Goal: Information Seeking & Learning: Learn about a topic

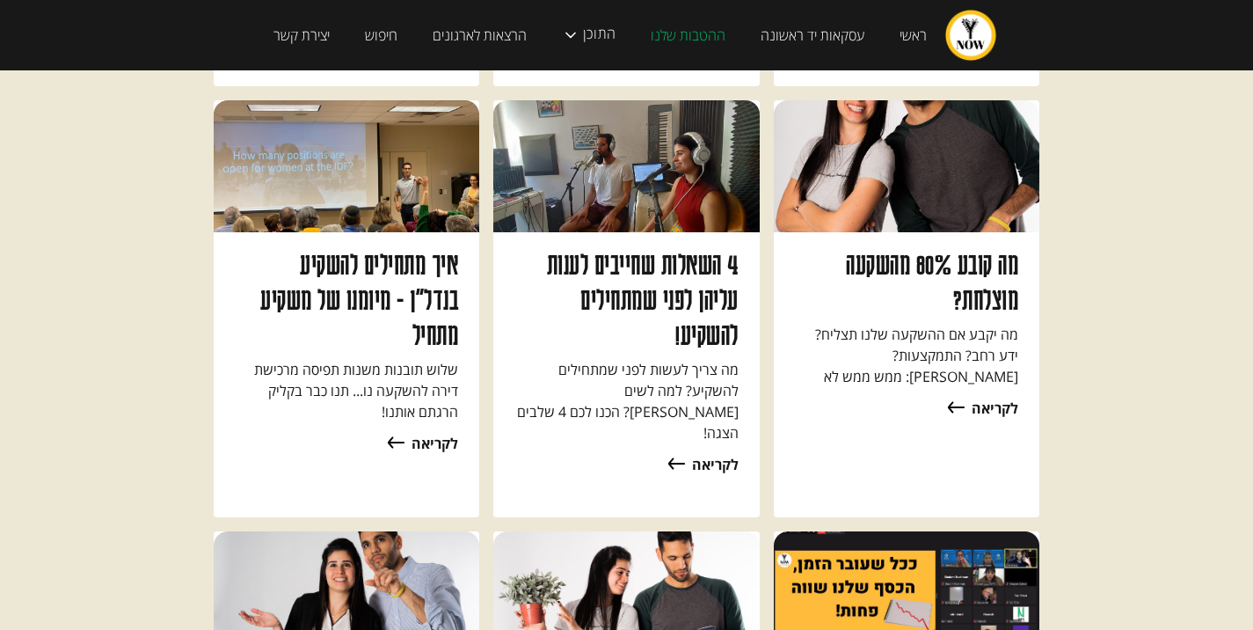
scroll to position [16783, 0]
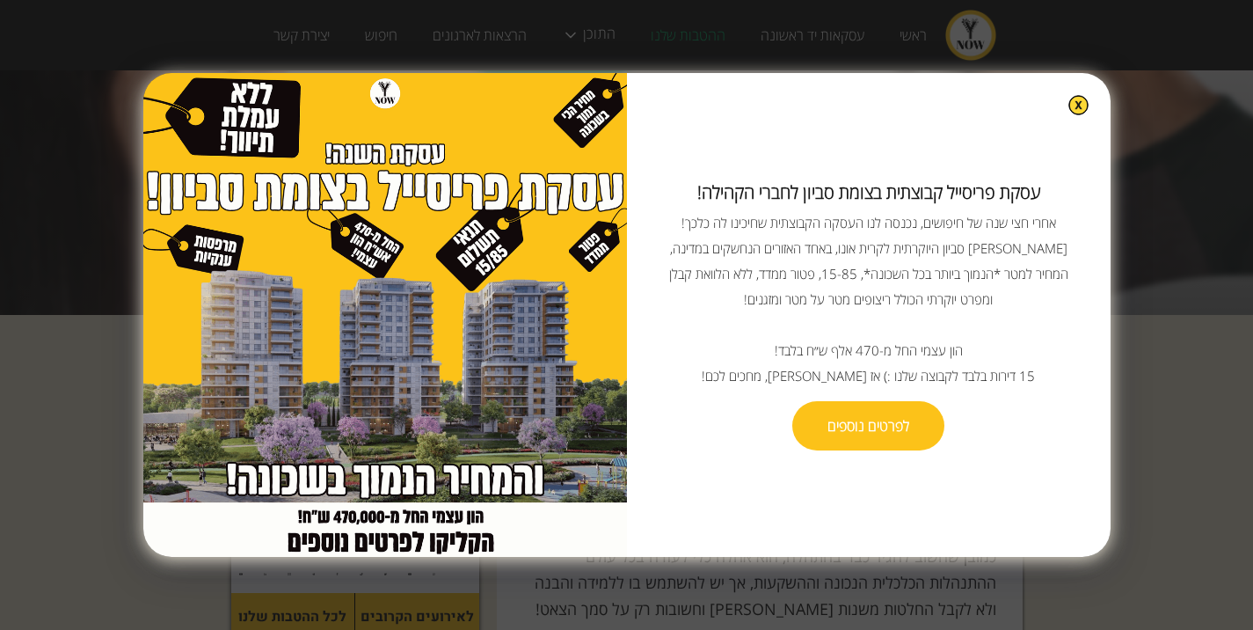
click at [1068, 105] on img at bounding box center [1078, 105] width 20 height 20
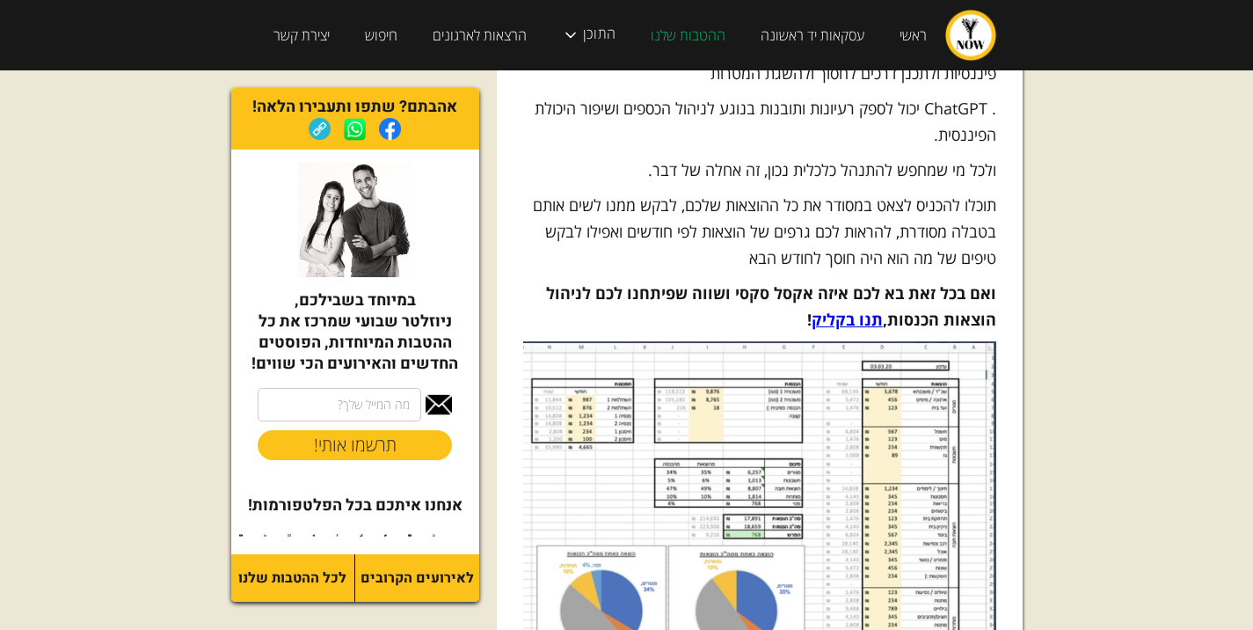
scroll to position [1583, 0]
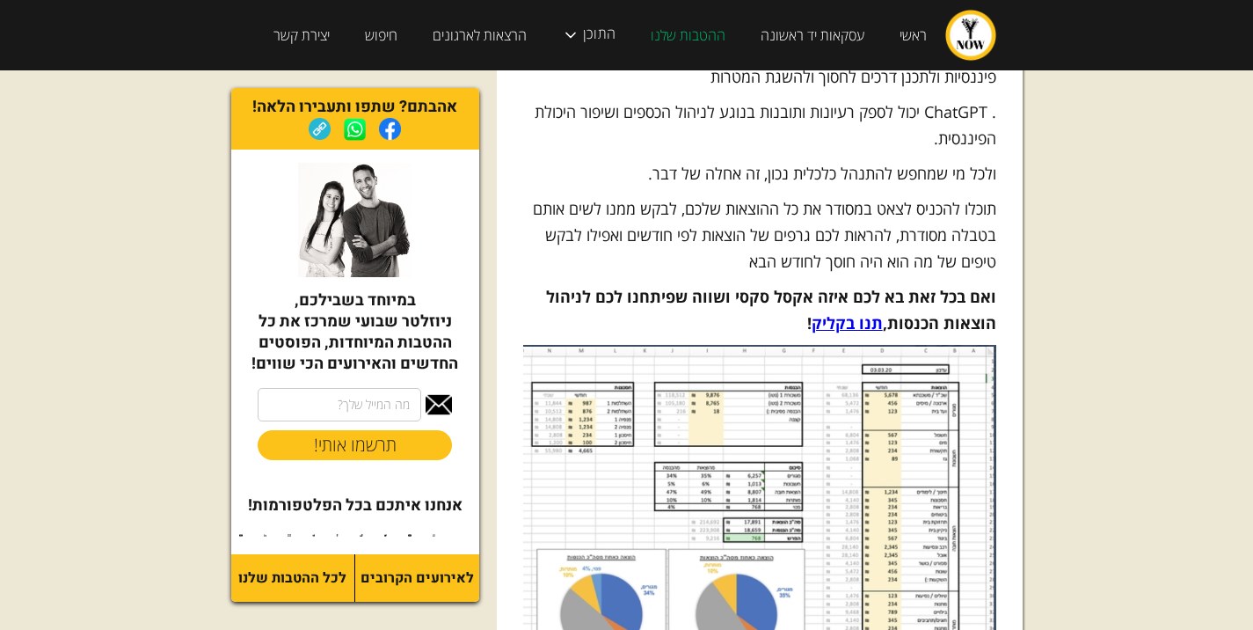
click at [971, 195] on p "תוכלו להכניס לצאט במסודר את כל ההוצאות שלכם, לבקש ממנו לשים אותם בטבלה מסודרת, …" at bounding box center [759, 234] width 473 height 79
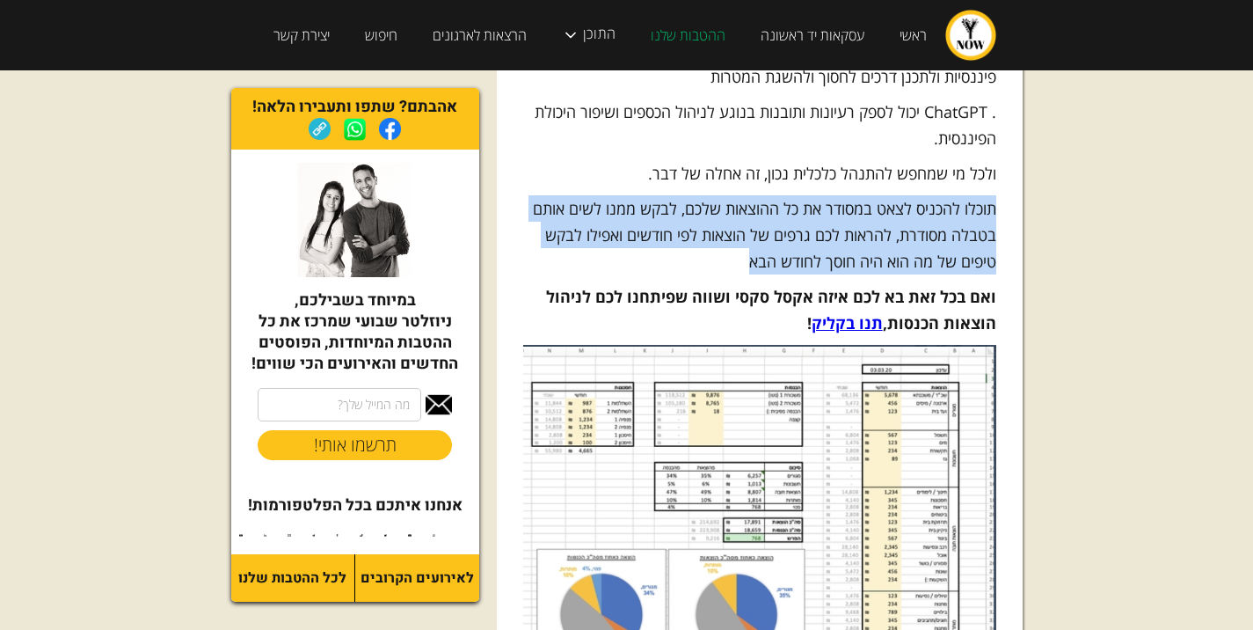
click at [971, 195] on p "תוכלו להכניס לצאט במסודר את כל ההוצאות שלכם, לבקש ממנו לשים אותם בטבלה מסודרת, …" at bounding box center [759, 234] width 473 height 79
click at [771, 195] on p "תוכלו להכניס לצאט במסודר את כל ההוצאות שלכם, לבקש ממנו לשים אותם בטבלה מסודרת, …" at bounding box center [759, 234] width 473 height 79
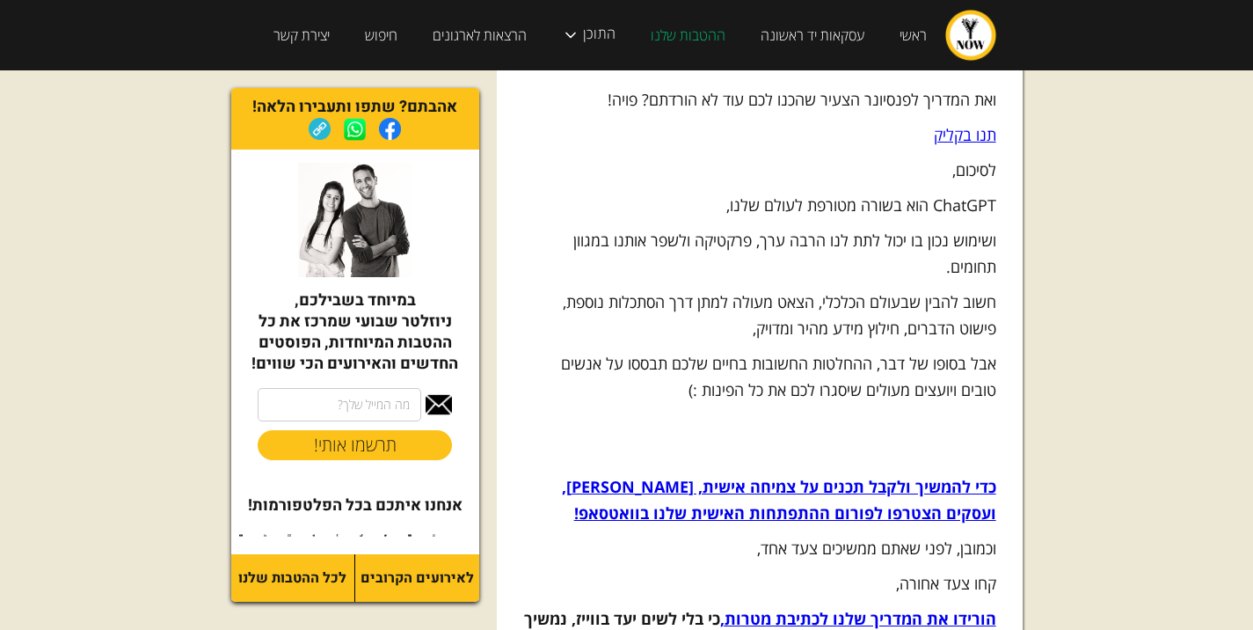
scroll to position [4396, 0]
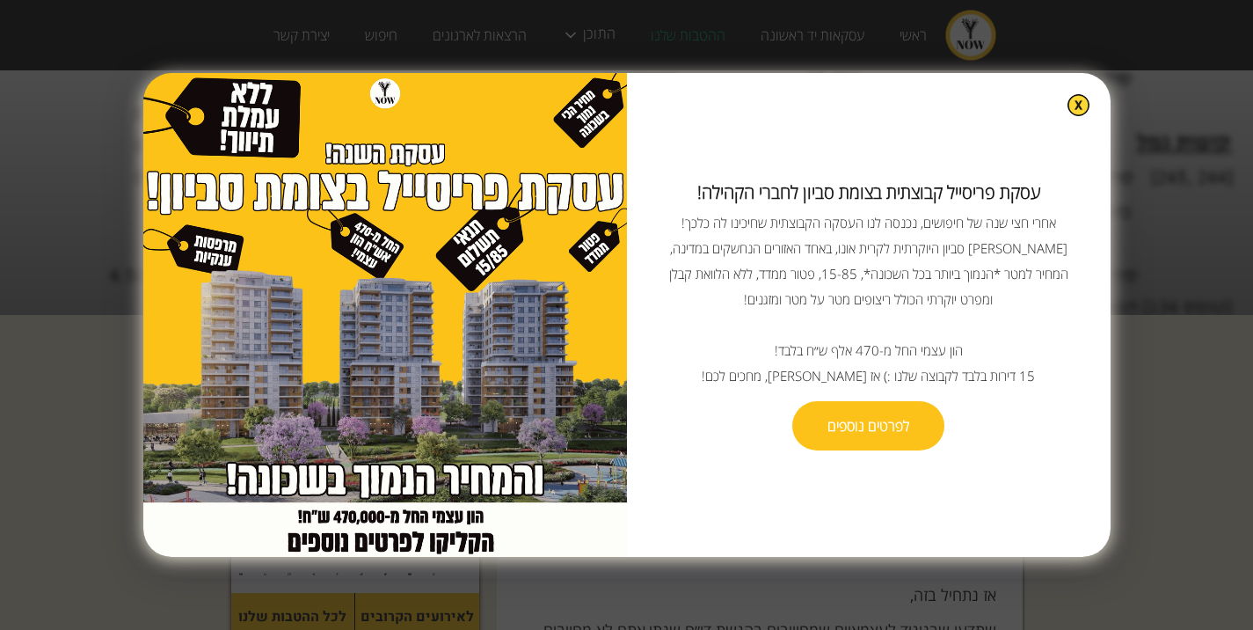
click at [1052, 108] on div "עסקת פריסייל קבוצתית בצומת סביון לחברי הקהילה! ‍ אחרי חצי שנה של חיפושים, נכנסה…" at bounding box center [626, 315] width 967 height 484
click at [1068, 113] on img at bounding box center [1078, 105] width 20 height 20
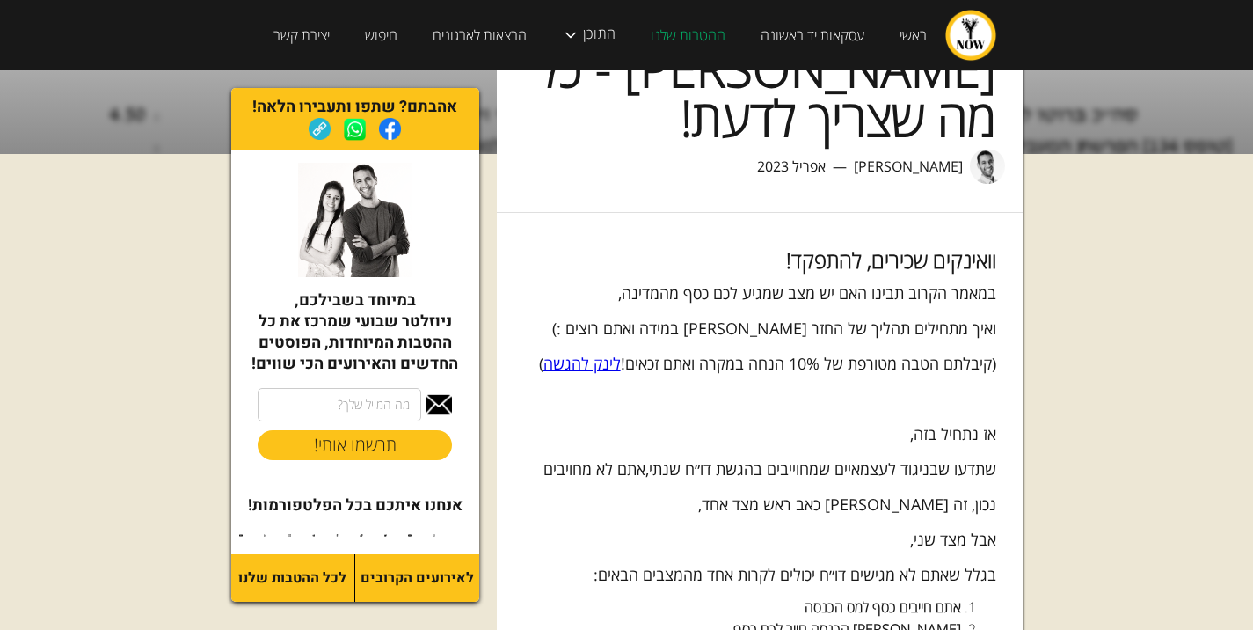
scroll to position [176, 0]
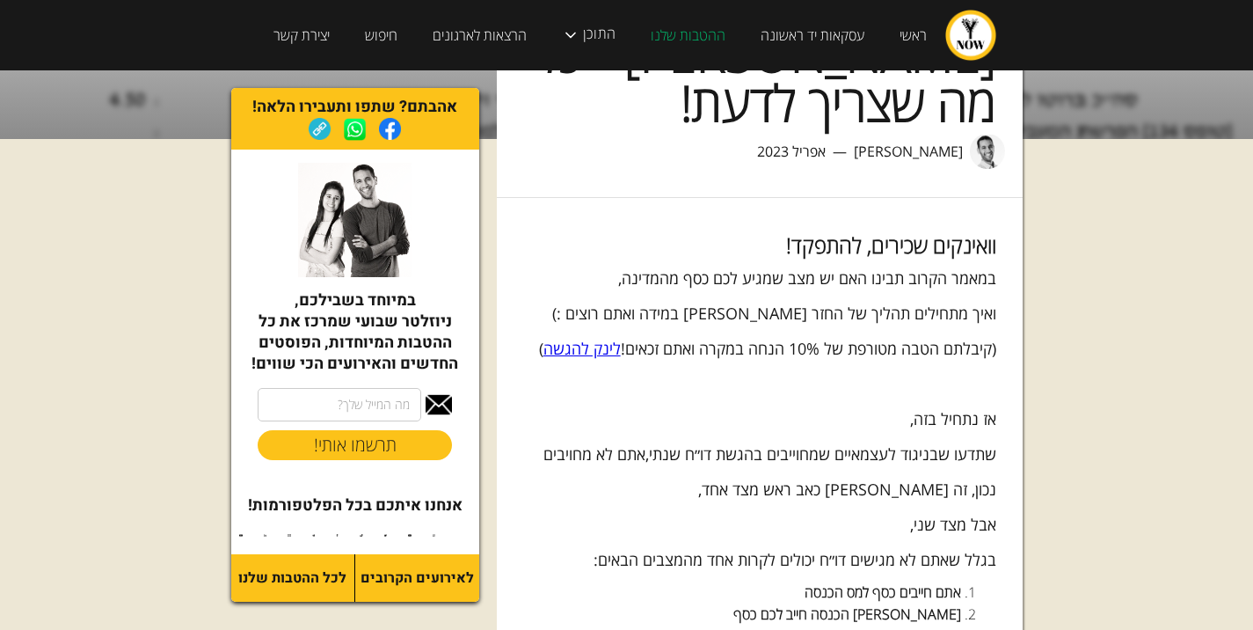
click at [991, 230] on strong "וואינקים שכירים, להתפקד!" at bounding box center [891, 244] width 210 height 29
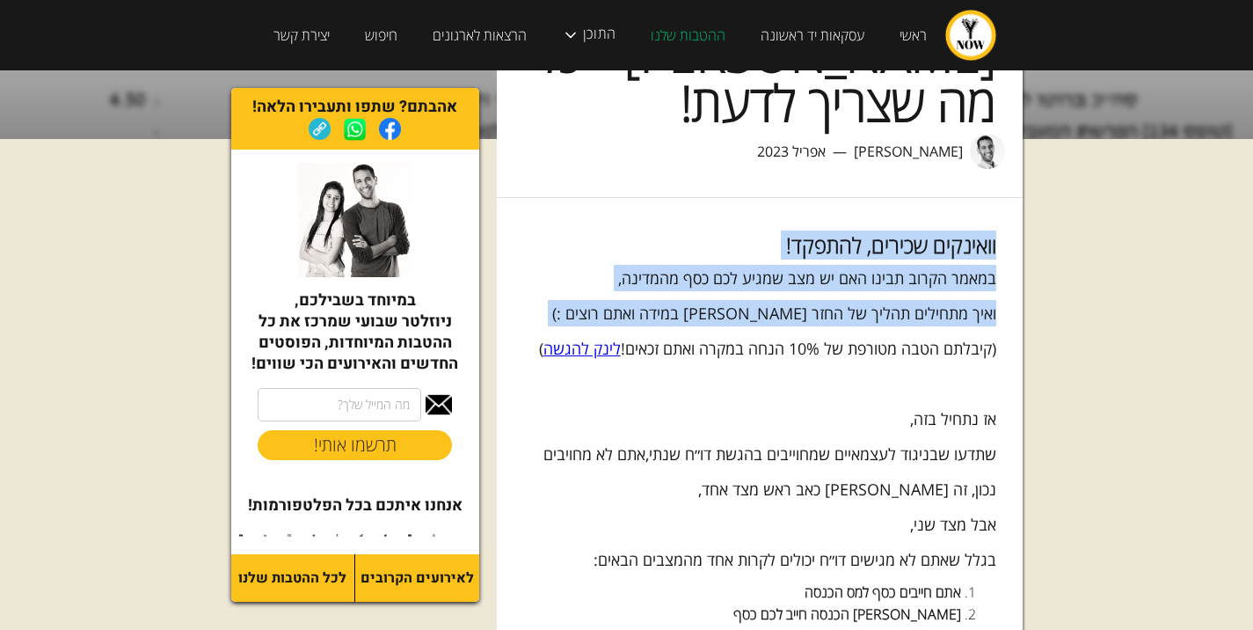
drag, startPoint x: 991, startPoint y: 192, endPoint x: 987, endPoint y: 276, distance: 84.5
click at [987, 300] on p "ואיך מתחילים תהליך של החזר מס במידה ואתם רוצים :)" at bounding box center [759, 313] width 473 height 26
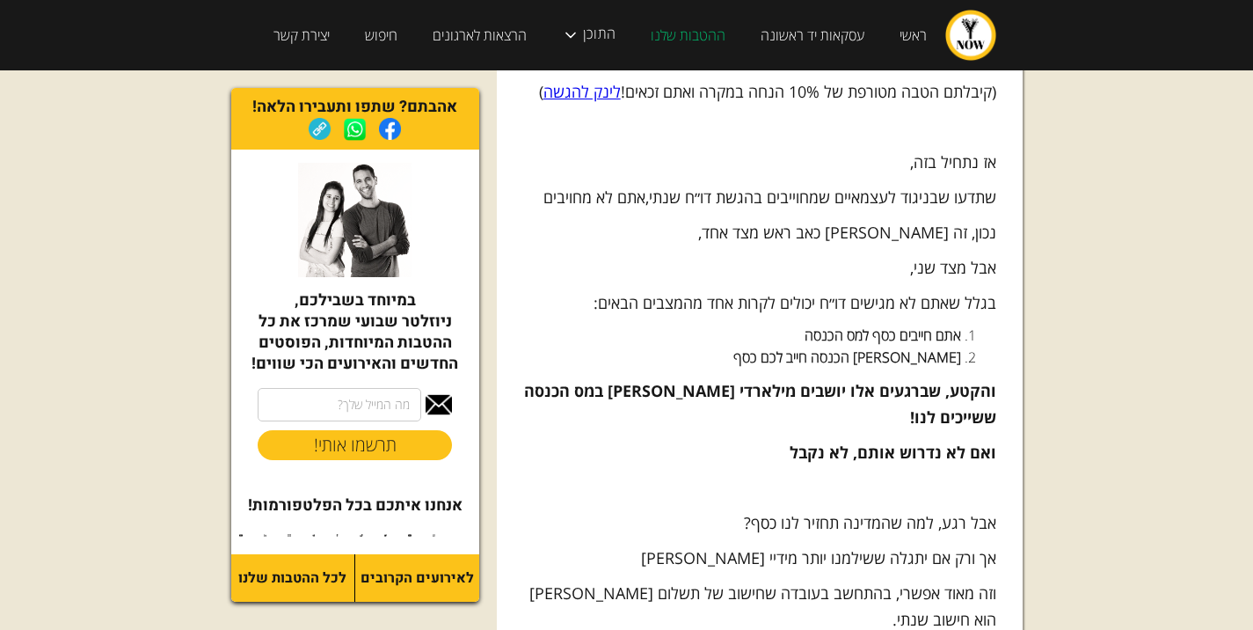
scroll to position [440, 0]
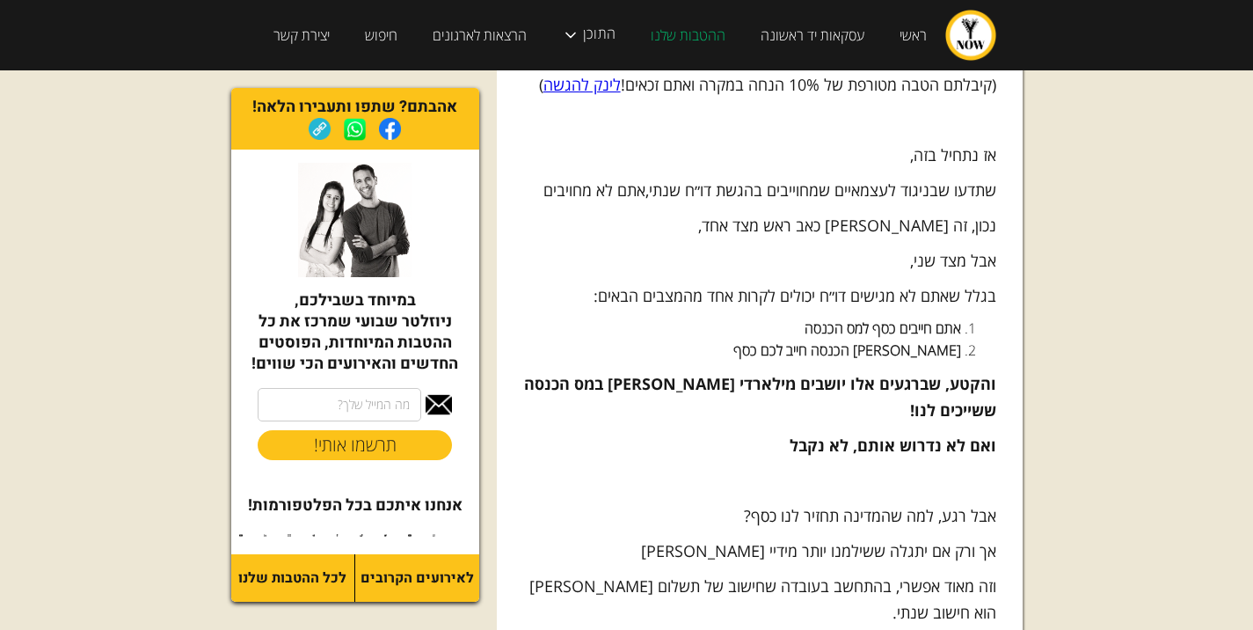
click at [971, 177] on p "שתדעו שבניגוד לעצמאיים שמחוייבים בהגשת דו״ח שנתי,אתם לא מחויבים" at bounding box center [759, 190] width 473 height 26
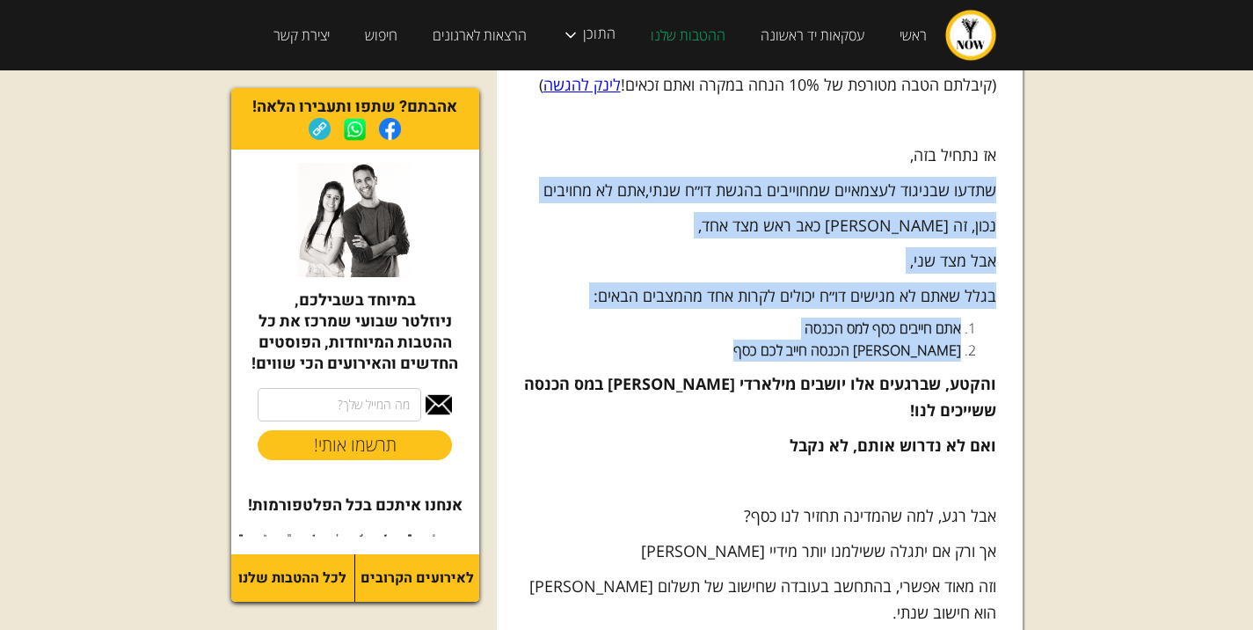
drag, startPoint x: 971, startPoint y: 139, endPoint x: 937, endPoint y: 295, distance: 160.0
click at [937, 340] on strong "מס הכנסה חייב לכם כסף" at bounding box center [847, 349] width 228 height 19
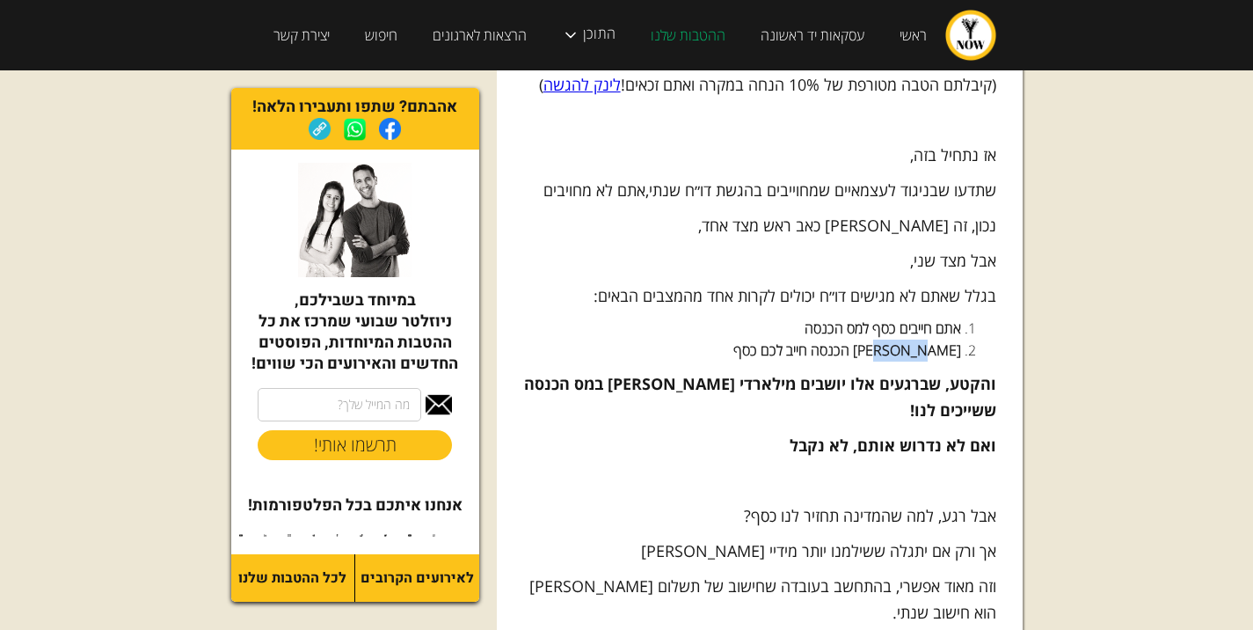
click at [937, 340] on strong "מס הכנסה חייב לכם כסף" at bounding box center [847, 349] width 228 height 19
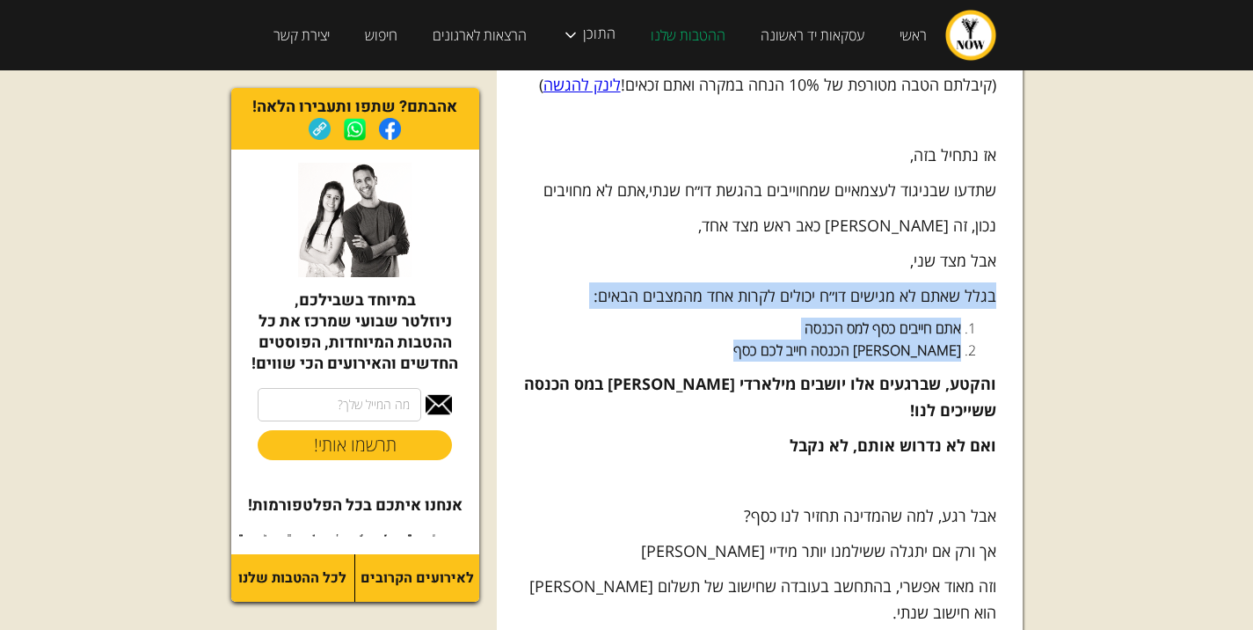
drag, startPoint x: 937, startPoint y: 295, endPoint x: 938, endPoint y: 241, distance: 54.5
click at [938, 282] on p "בגלל שאתם לא מגישים דו״ח יכולים לקרות אחד מהמצבים הבאים:" at bounding box center [759, 295] width 473 height 26
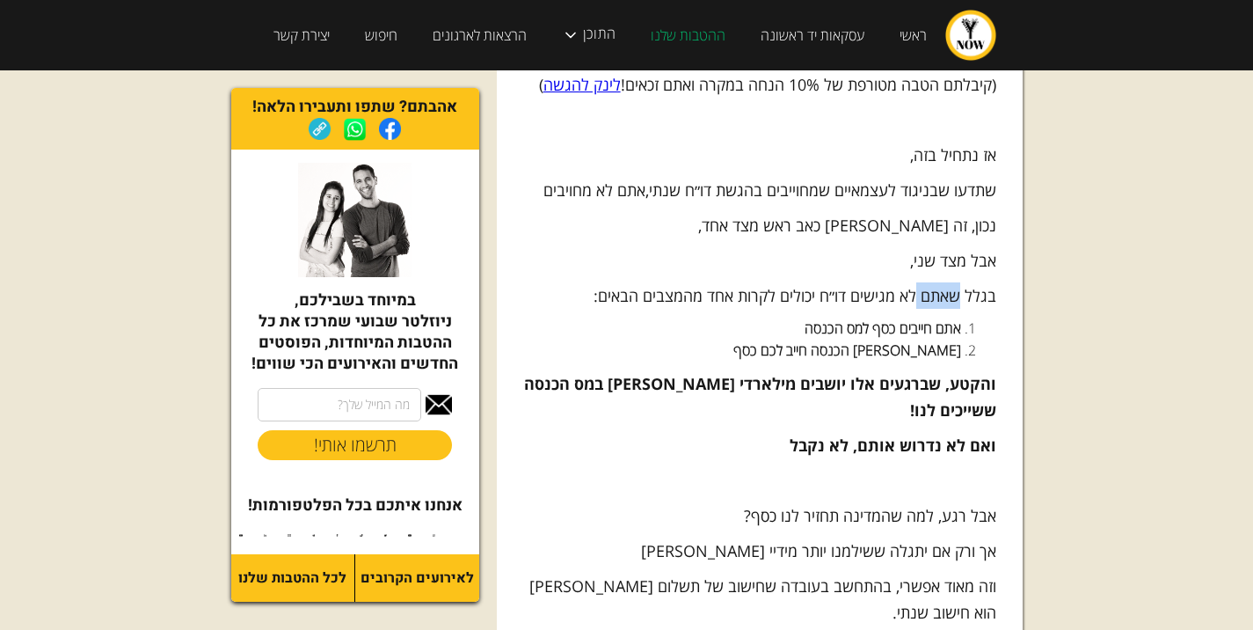
click at [938, 282] on p "בגלל שאתם לא מגישים דו״ח יכולים לקרות אחד מהמצבים הבאים:" at bounding box center [759, 295] width 473 height 26
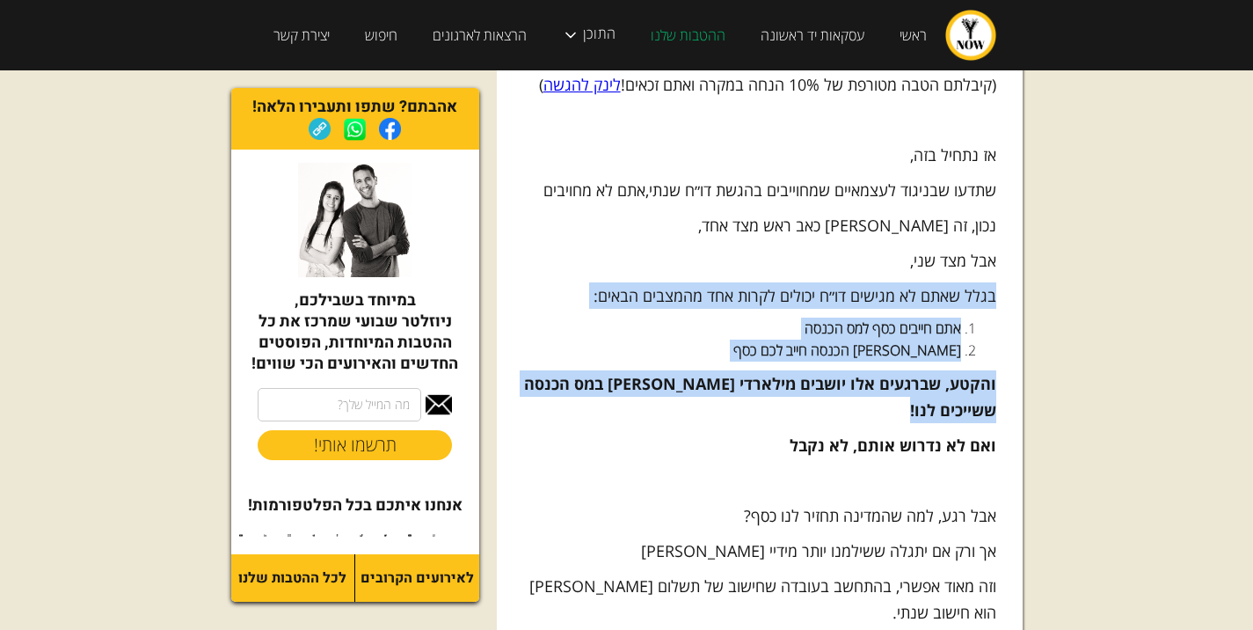
drag, startPoint x: 938, startPoint y: 241, endPoint x: 944, endPoint y: 322, distance: 81.1
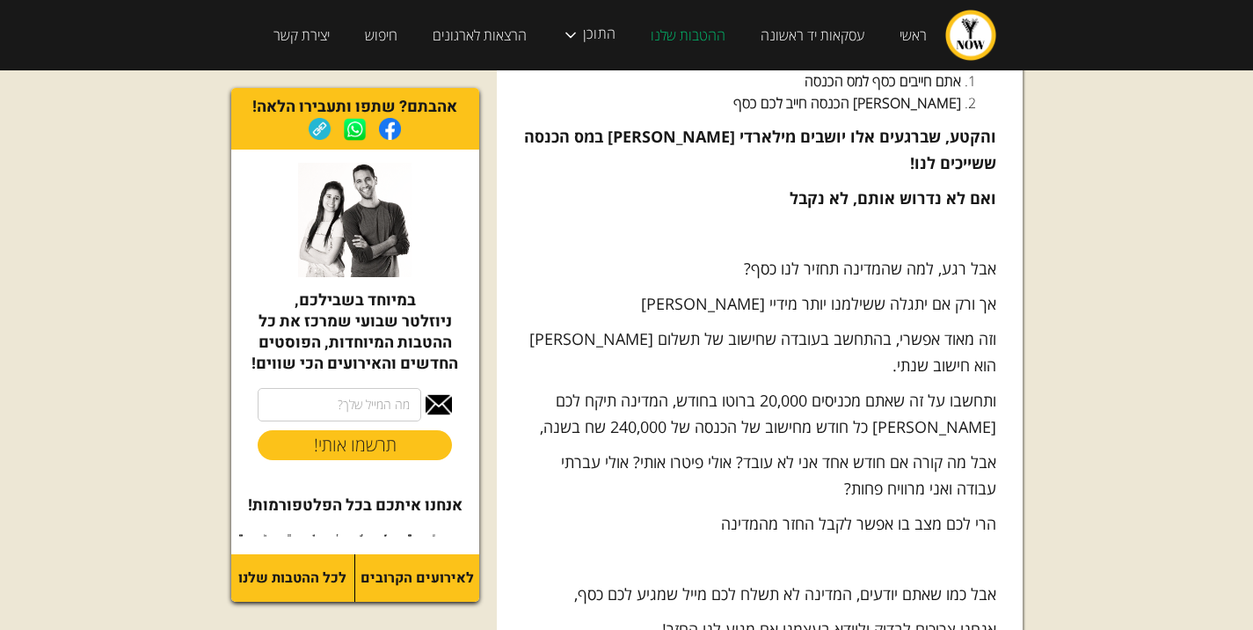
scroll to position [703, 0]
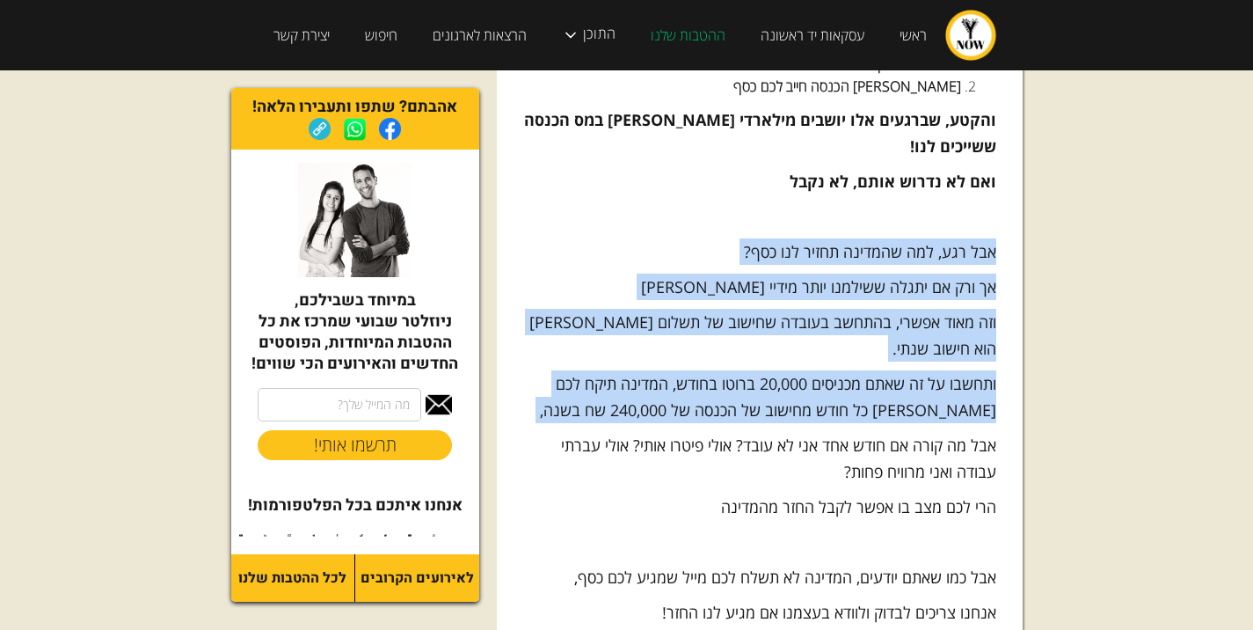
drag, startPoint x: 998, startPoint y: 201, endPoint x: 1000, endPoint y: 304, distance: 102.9
click at [927, 273] on p "אך ורק אם יתגלה ששילמנו יותר מידיי מס" at bounding box center [759, 286] width 473 height 26
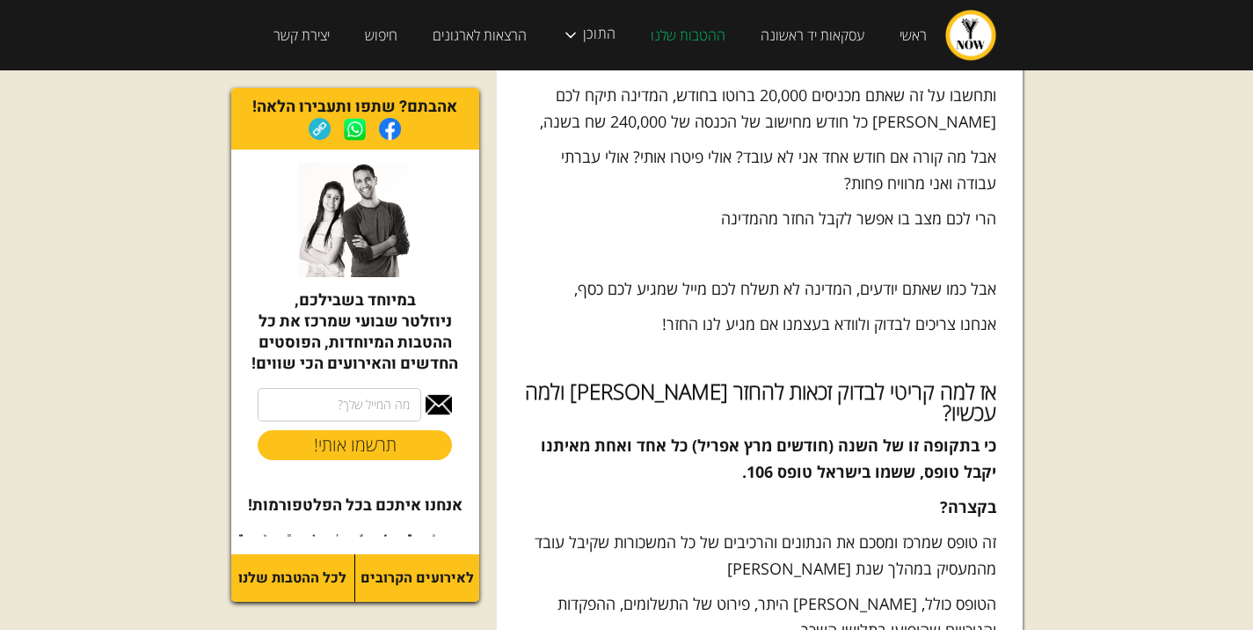
scroll to position [1055, 0]
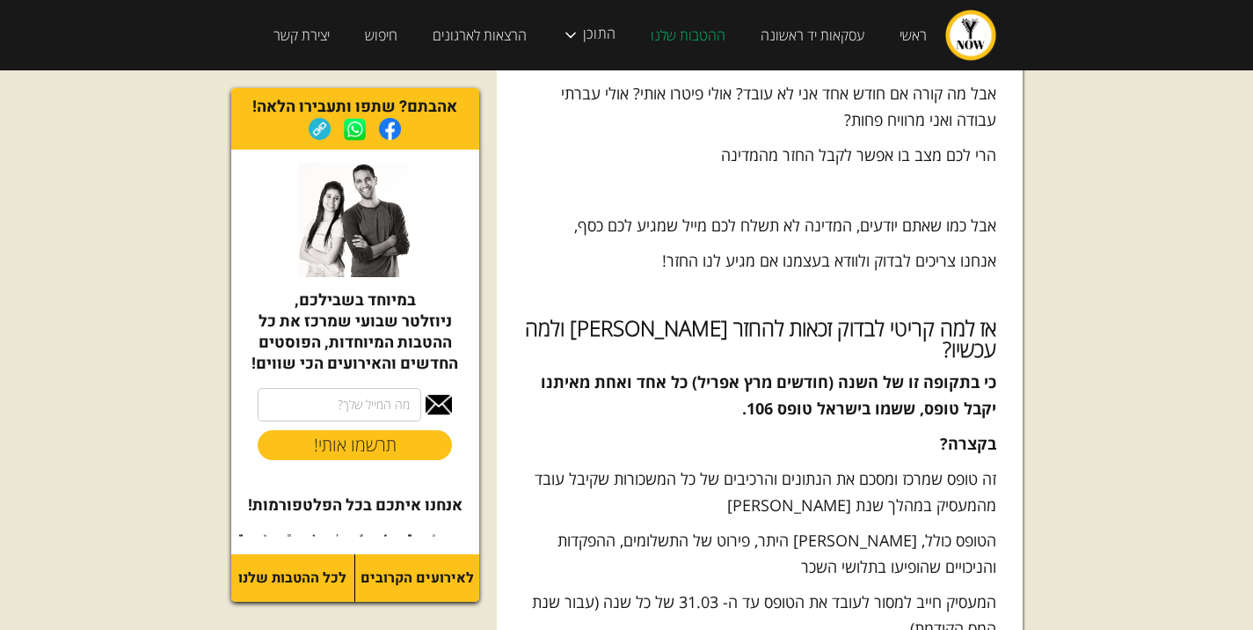
click at [988, 212] on p "אבל כמו שאתם יודעים, המדינה לא תשלח לכם מייל שמגיע לכם כסף," at bounding box center [759, 225] width 473 height 26
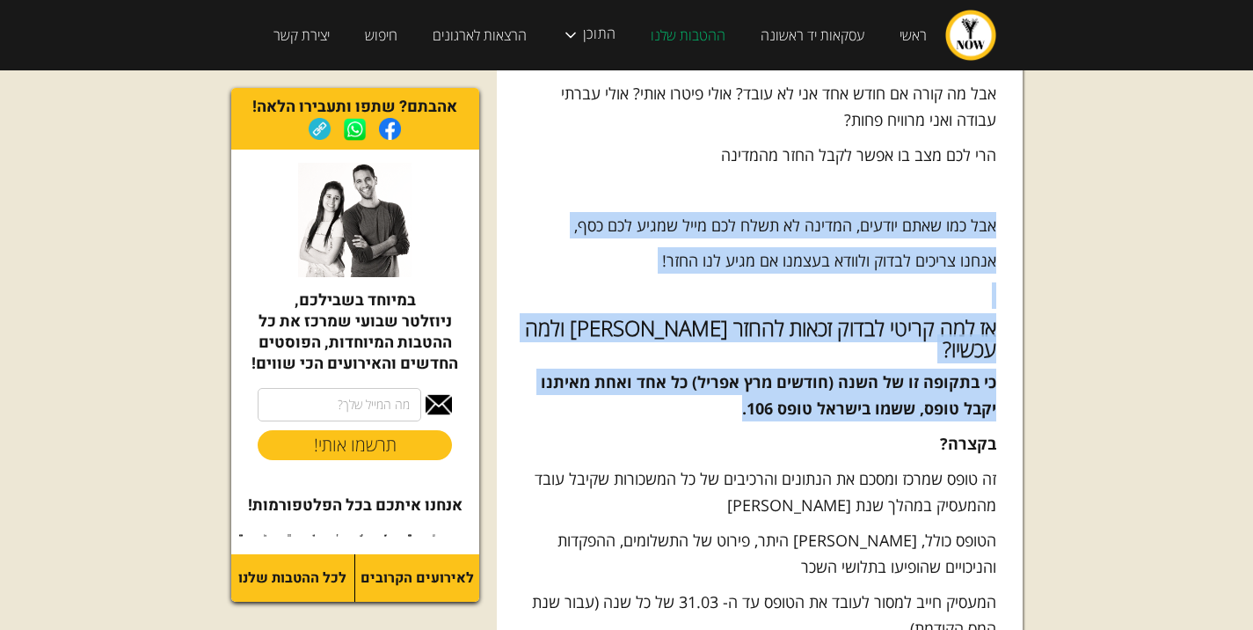
drag, startPoint x: 988, startPoint y: 148, endPoint x: 987, endPoint y: 269, distance: 121.4
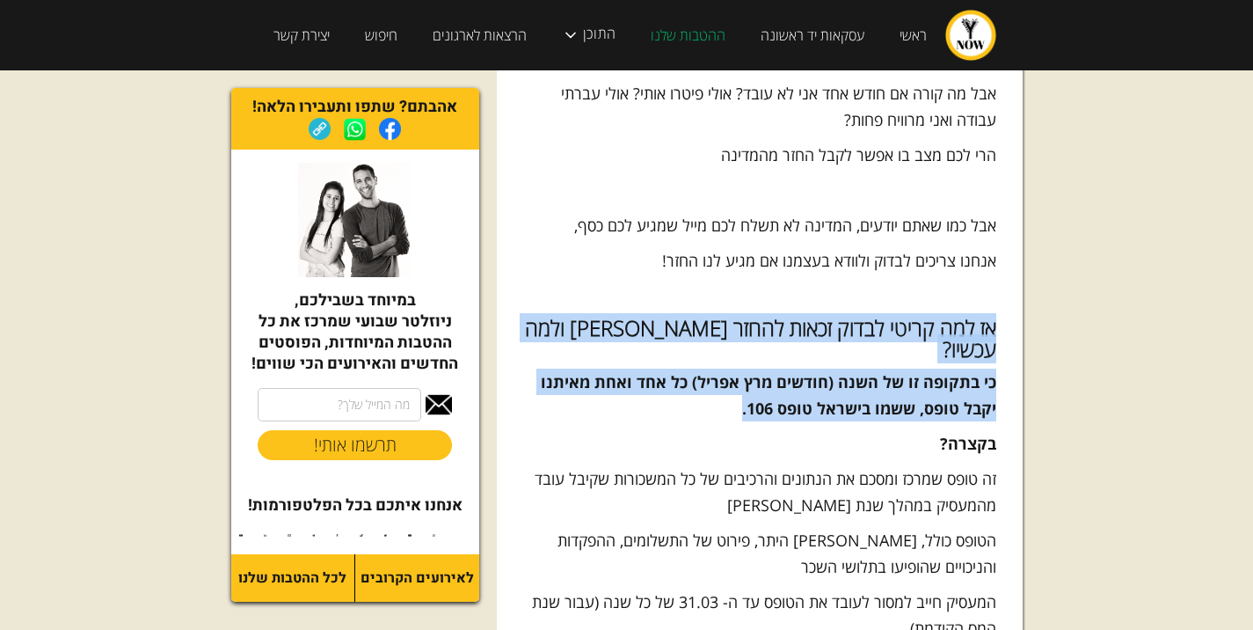
drag, startPoint x: 987, startPoint y: 269, endPoint x: 987, endPoint y: 243, distance: 26.4
click at [987, 313] on strong "אז למה קריטי לבדוק זכאות להחזר מס ולמה עכשיו?" at bounding box center [760, 338] width 471 height 50
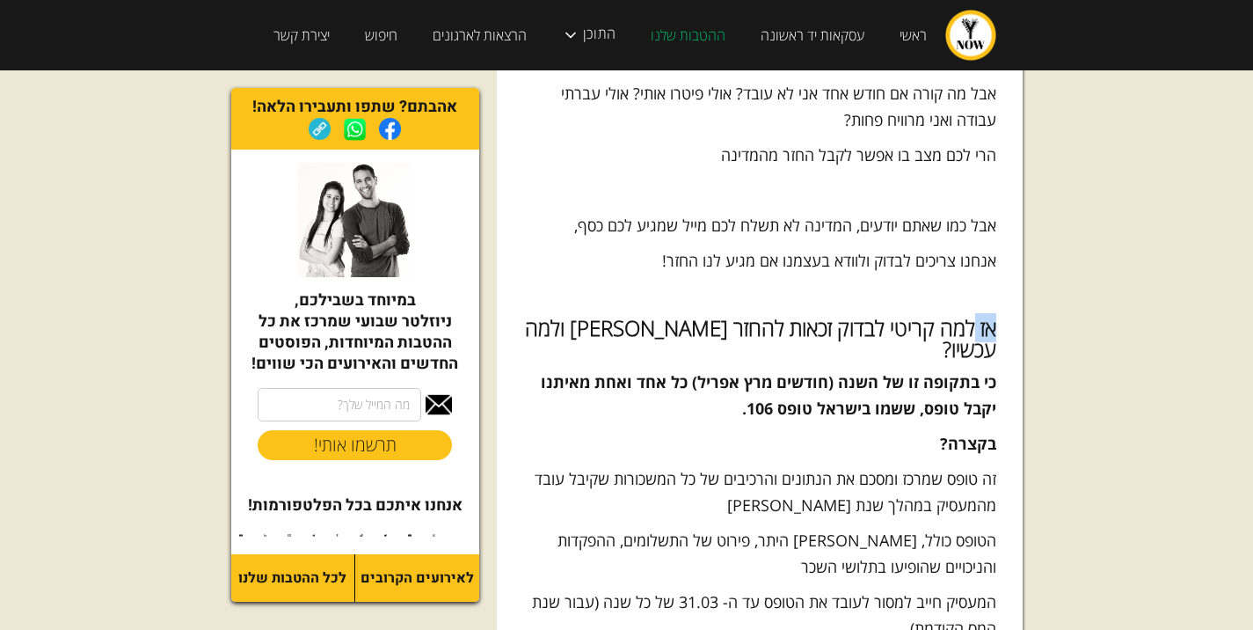
click at [987, 313] on strong "אז למה קריטי לבדוק זכאות להחזר מס ולמה עכשיו?" at bounding box center [760, 338] width 471 height 50
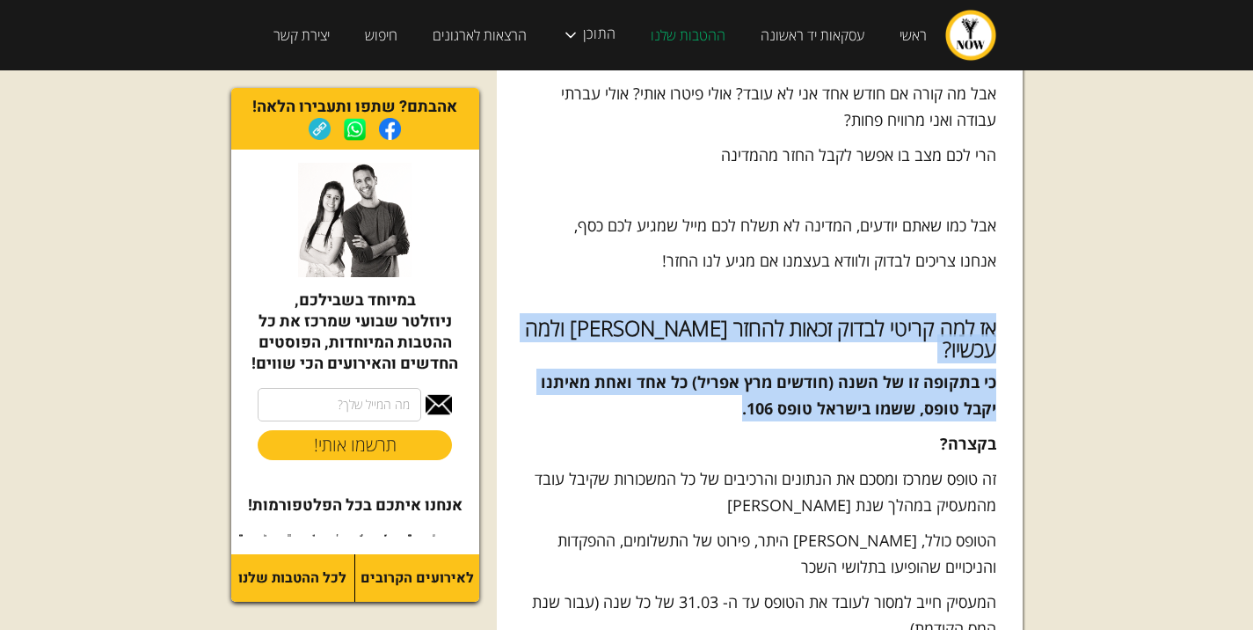
drag, startPoint x: 987, startPoint y: 243, endPoint x: 987, endPoint y: 279, distance: 36.1
click at [987, 371] on strong "כי בתקופה זו של השנה (חודשים מרץ אפריל) כל אחד ואחת מאיתנו יקבל טופס, ששמו בישר…" at bounding box center [768, 394] width 455 height 47
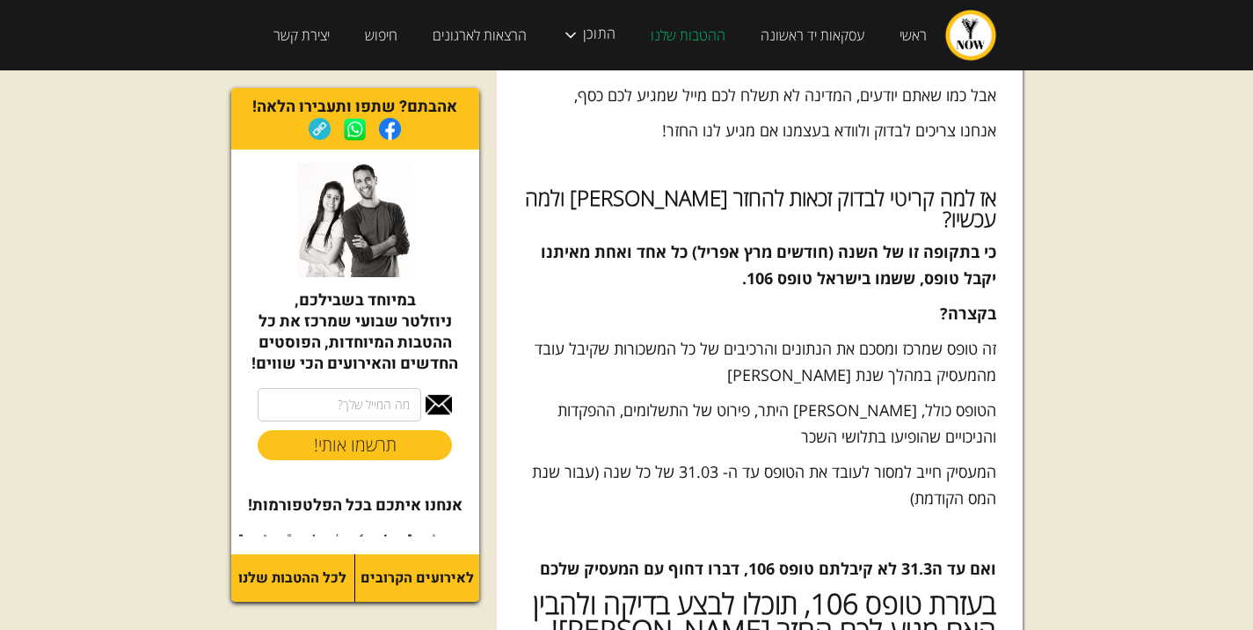
scroll to position [1231, 0]
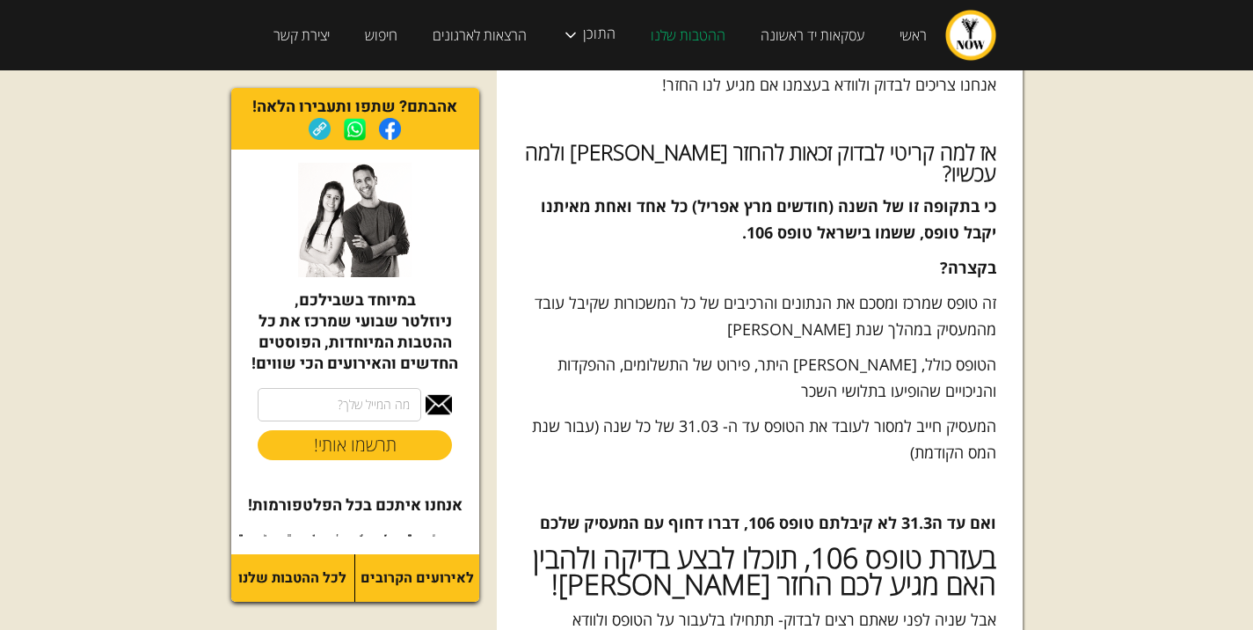
click at [993, 289] on p "זה טופס שמרכז ומסכם את הנתונים והרכיבים של כל המשכורות שקיבל עובד מהמעסיק במהלך…" at bounding box center [759, 315] width 473 height 53
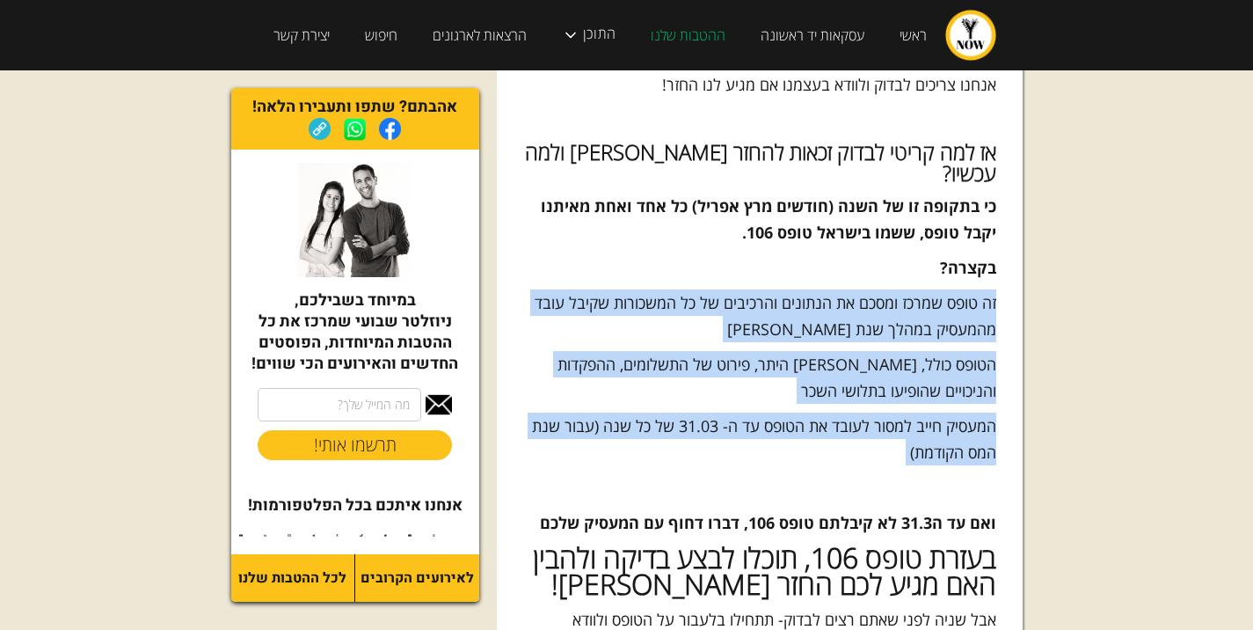
drag, startPoint x: 993, startPoint y: 215, endPoint x: 987, endPoint y: 339, distance: 123.3
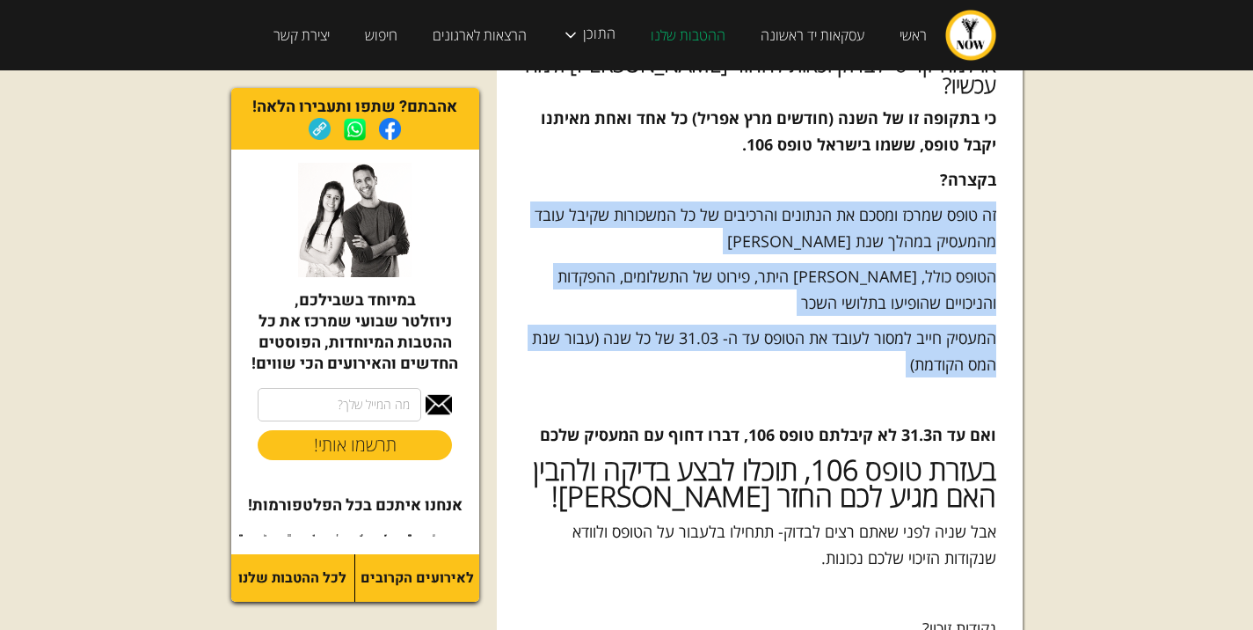
click at [972, 263] on p "הטופס כולל, בין היתר, פירוט של התשלומים, ההפקדות והניכויים שהופיעו בתלושי השכר" at bounding box center [759, 289] width 473 height 53
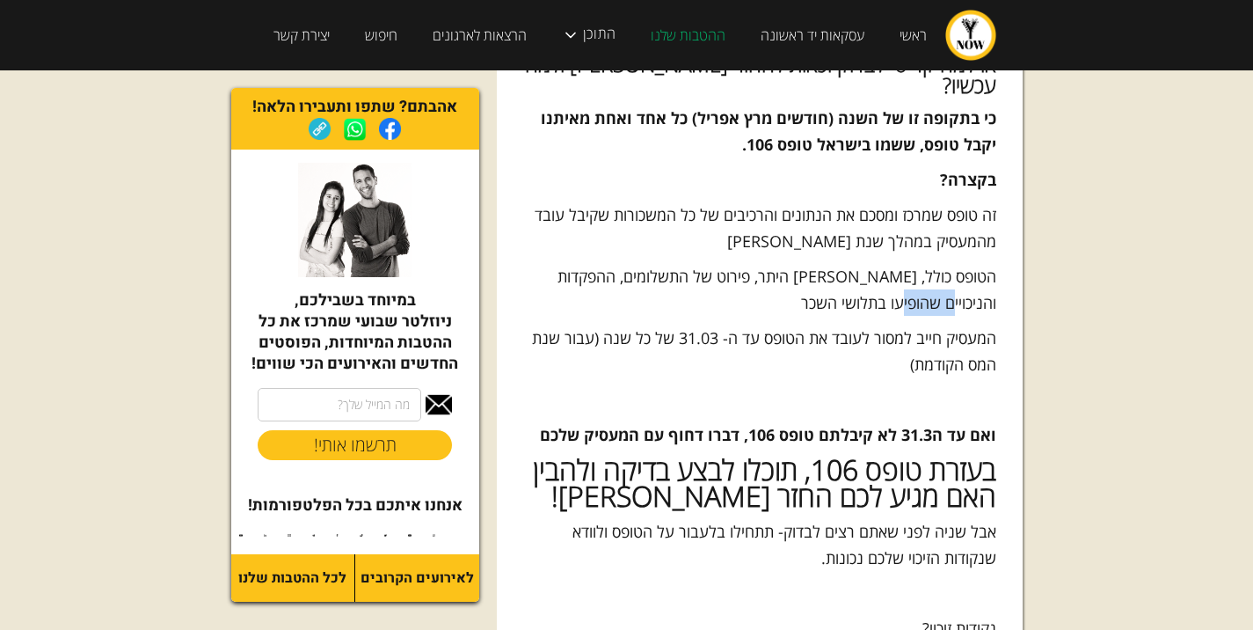
click at [972, 263] on p "הטופס כולל, בין היתר, פירוט של התשלומים, ההפקדות והניכויים שהופיעו בתלושי השכר" at bounding box center [759, 289] width 473 height 53
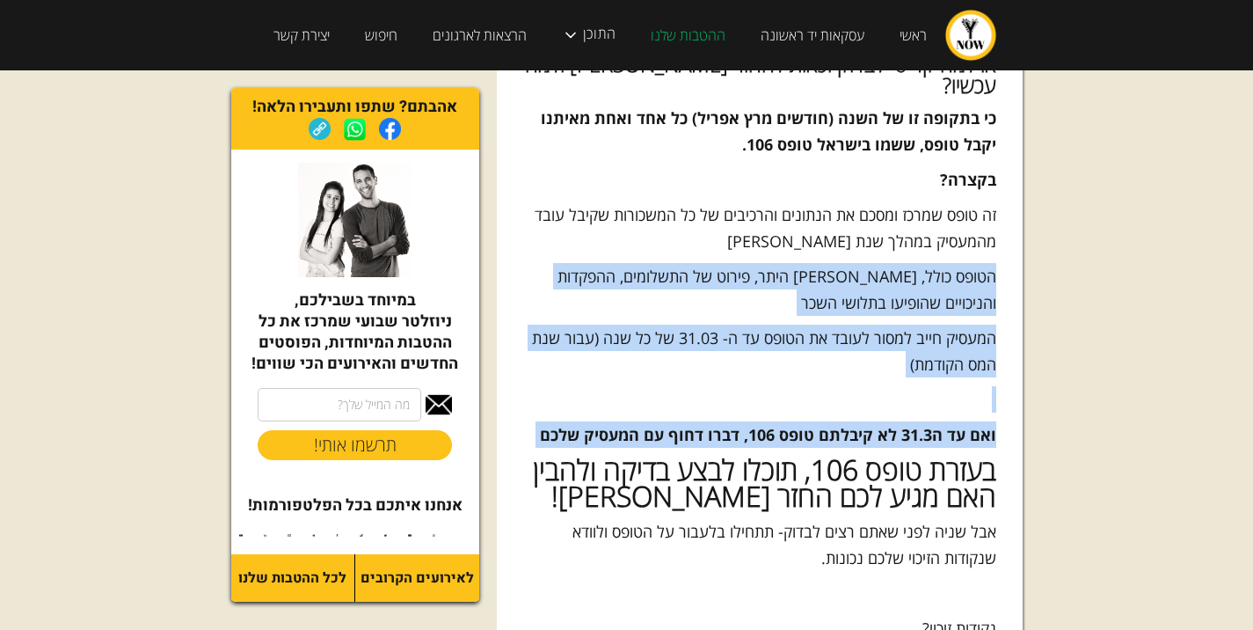
drag, startPoint x: 972, startPoint y: 208, endPoint x: 971, endPoint y: 335, distance: 126.6
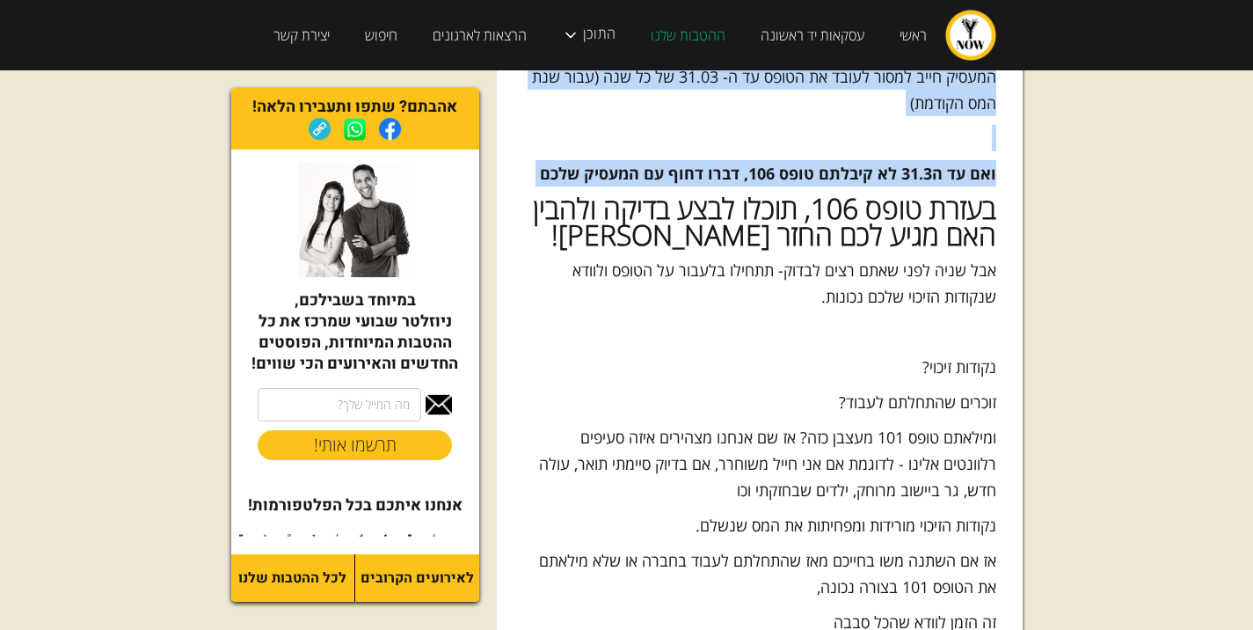
scroll to position [1583, 0]
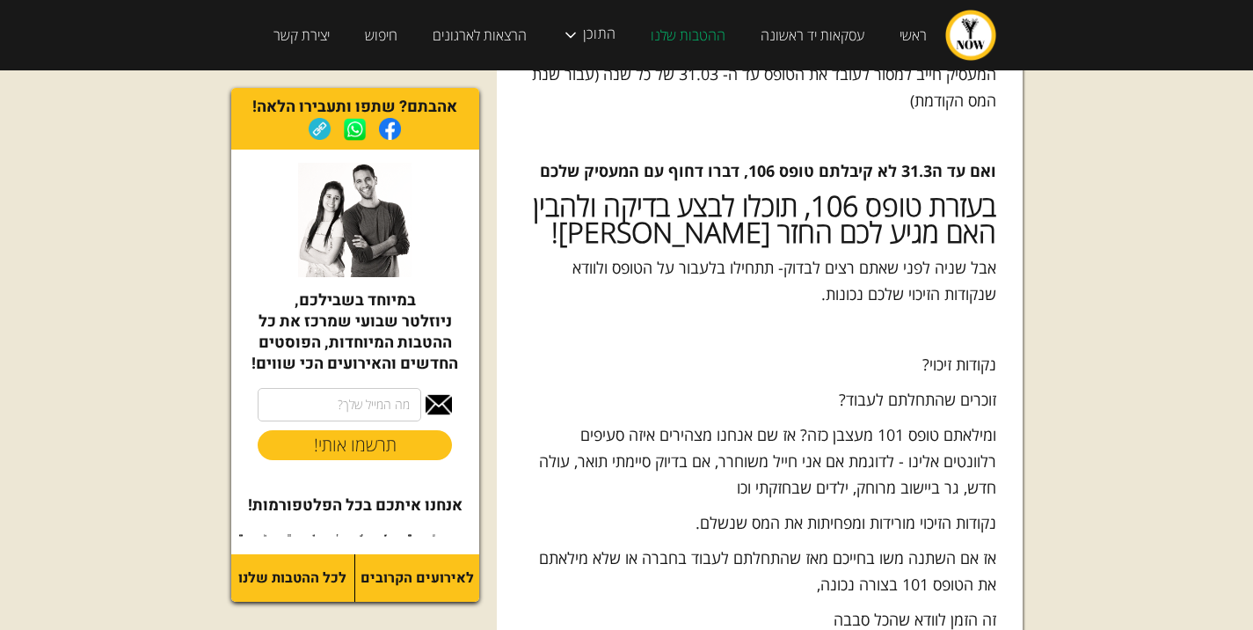
click at [958, 193] on h3 "בעזרת טופס 106, תוכלו לבצע בדיקה ולהבין האם מגיע לכם החזר מס!" at bounding box center [759, 219] width 473 height 53
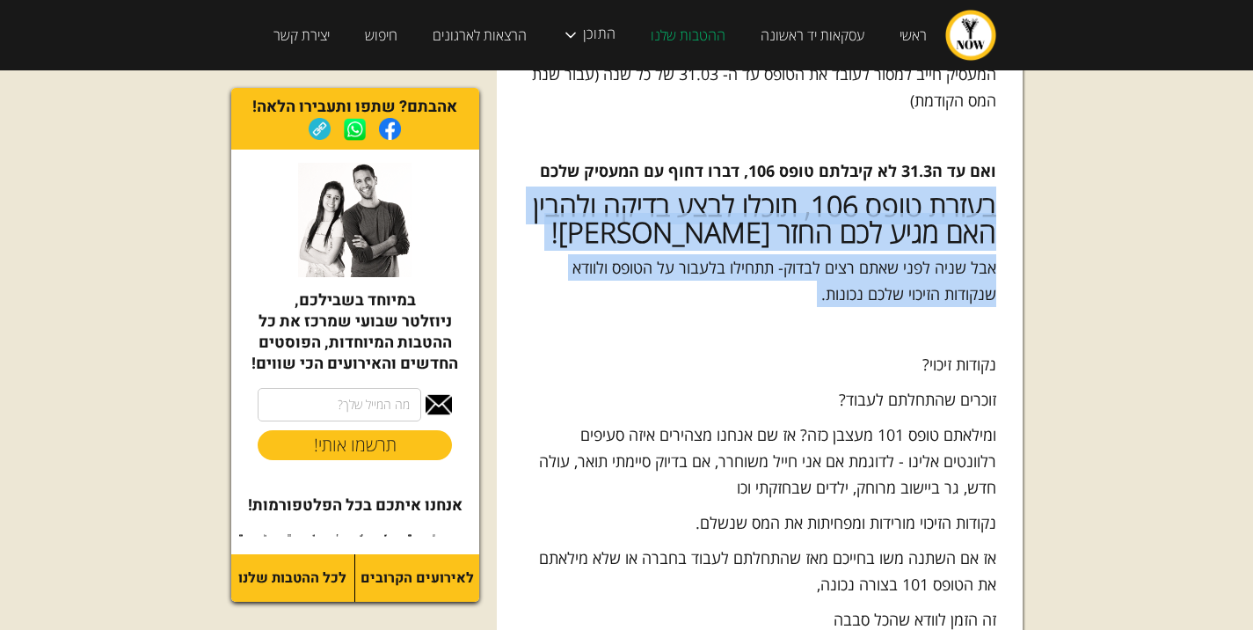
drag, startPoint x: 958, startPoint y: 135, endPoint x: 977, endPoint y: 197, distance: 64.5
click at [977, 197] on div "וואינקים שכירים, להתפקד! במאמר הקרוב תבינו האם יש מצב שמגיע לכם כסף מהמדינה, וא…" at bounding box center [759, 524] width 473 height 3410
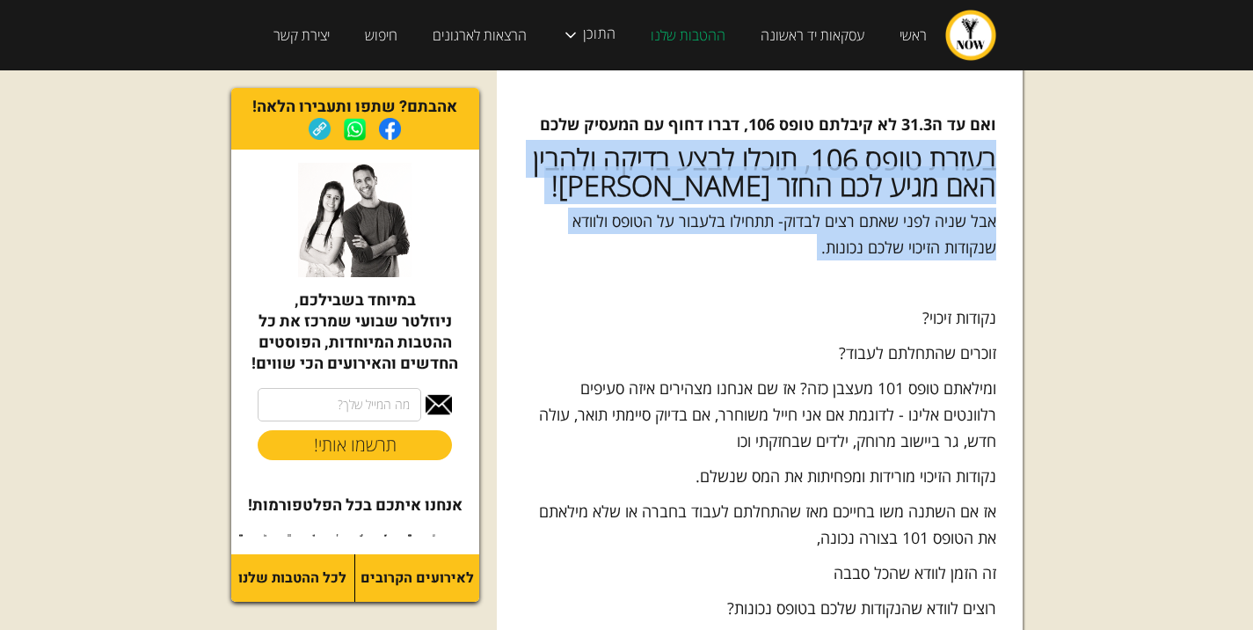
scroll to position [1671, 0]
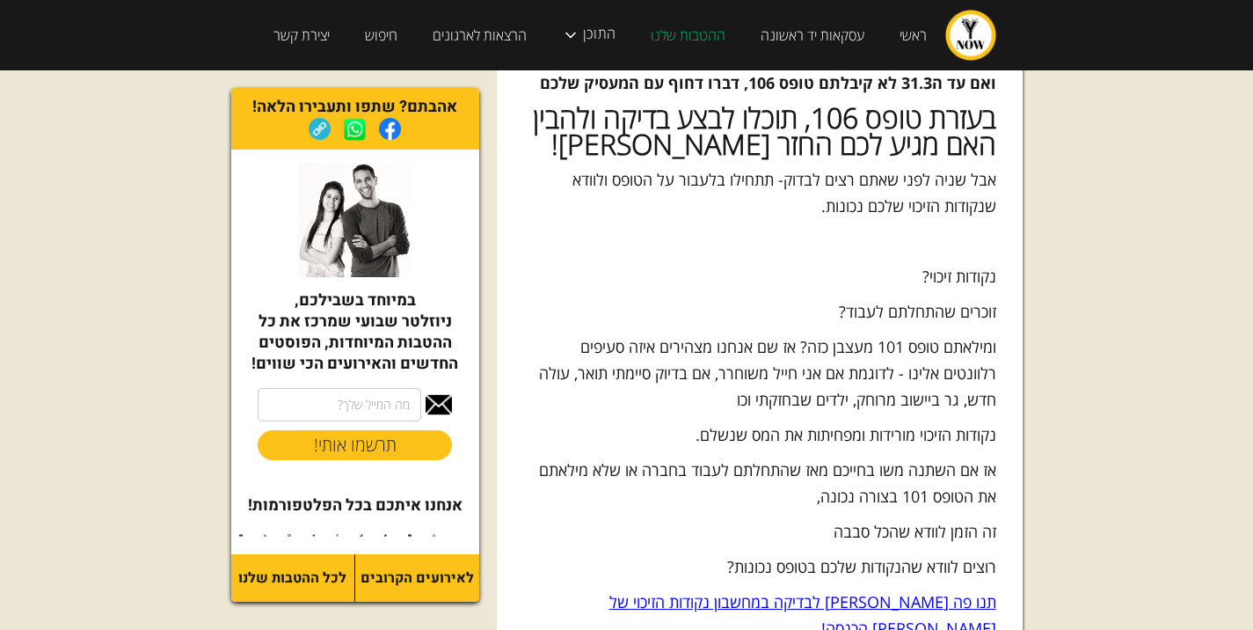
click at [977, 263] on p "נקודות זיכוי?" at bounding box center [759, 276] width 473 height 26
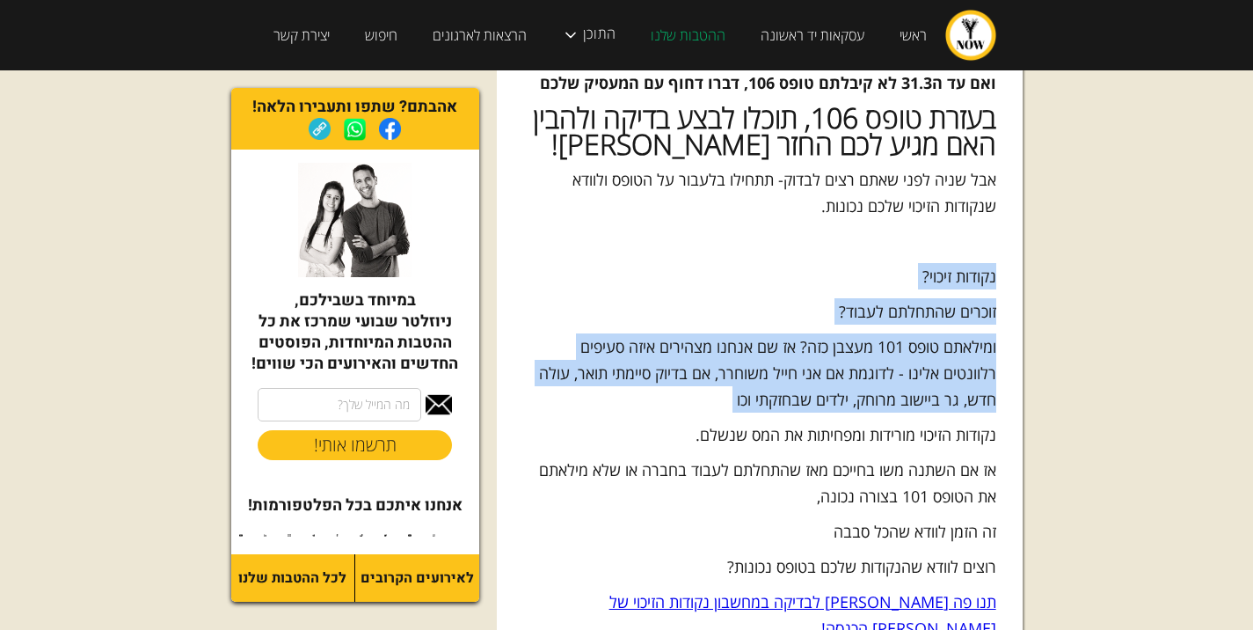
drag, startPoint x: 977, startPoint y: 186, endPoint x: 976, endPoint y: 238, distance: 52.8
click at [976, 238] on div "וואינקים שכירים, להתפקד! במאמר הקרוב תבינו האם יש מצב שמגיע לכם כסף מהמדינה, וא…" at bounding box center [759, 436] width 473 height 3410
click at [976, 333] on p "ומילאתם טופס 101 מעצבן כזה? אז שם אנחנו מצהירים איזה סעיפים רלוונטים אלינו - לד…" at bounding box center [759, 372] width 473 height 79
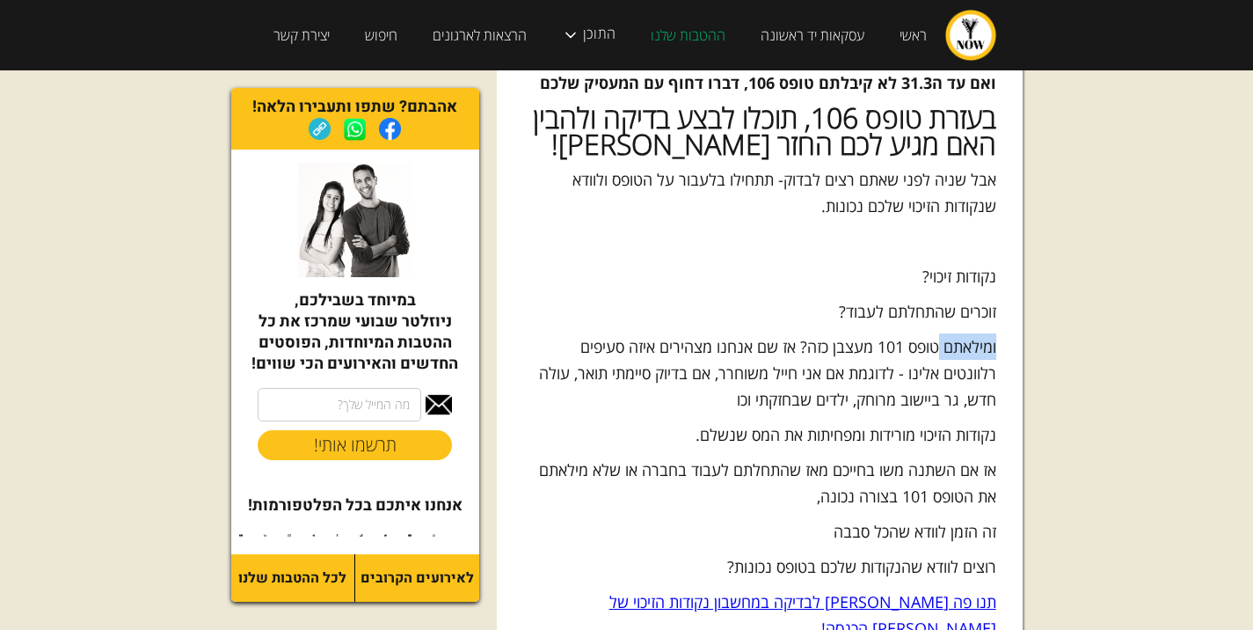
click at [976, 333] on p "ומילאתם טופס 101 מעצבן כזה? אז שם אנחנו מצהירים איזה סעיפים רלוונטים אלינו - לד…" at bounding box center [759, 372] width 473 height 79
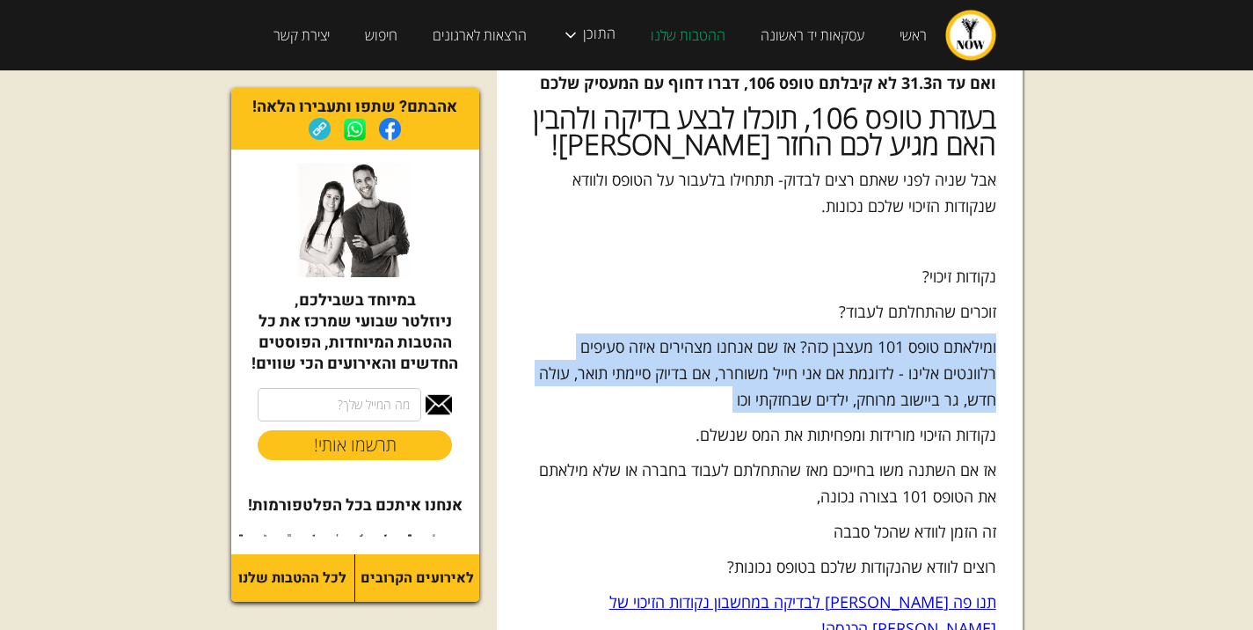
click at [976, 333] on p "ומילאתם טופס 101 מעצבן כזה? אז שם אנחנו מצהירים איזה סעיפים רלוונטים אלינו - לד…" at bounding box center [759, 372] width 473 height 79
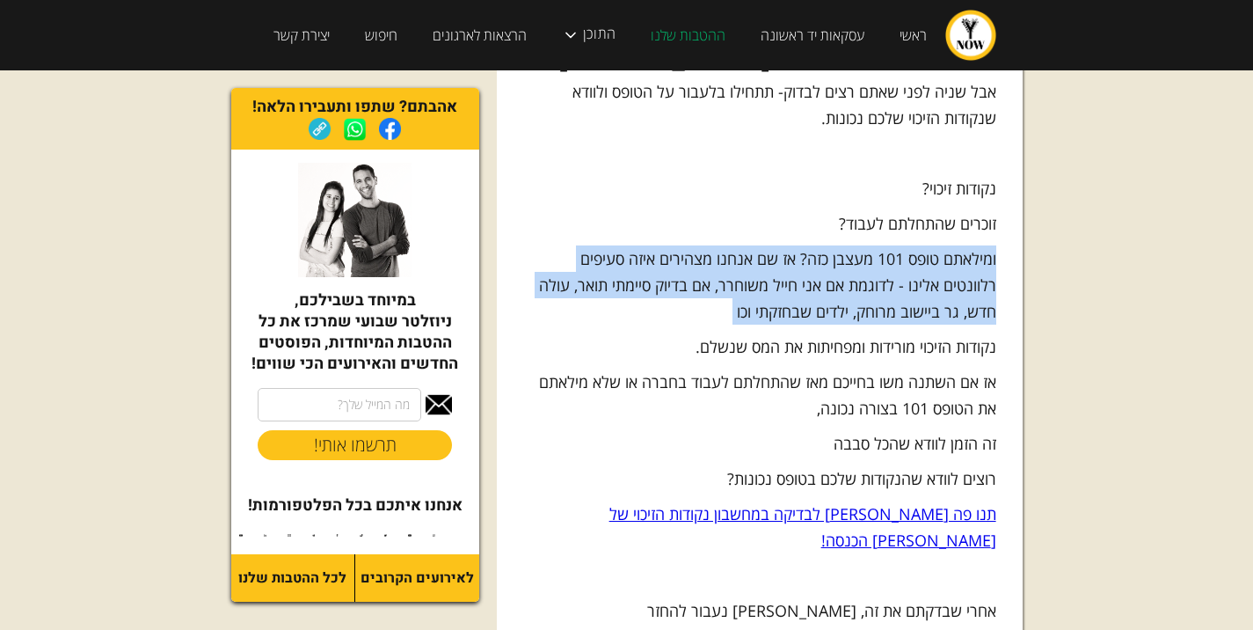
scroll to position [1847, 0]
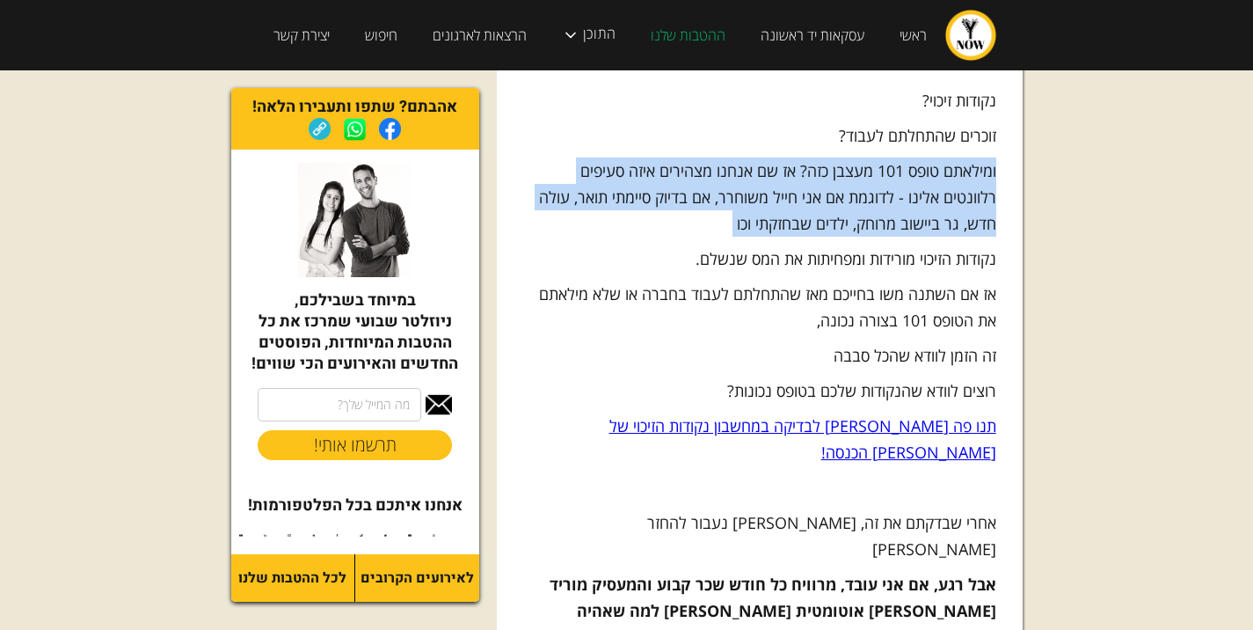
click at [974, 157] on p "ומילאתם טופס 101 מעצבן כזה? אז שם אנחנו מצהירים איזה סעיפים רלוונטים אלינו - לד…" at bounding box center [759, 196] width 473 height 79
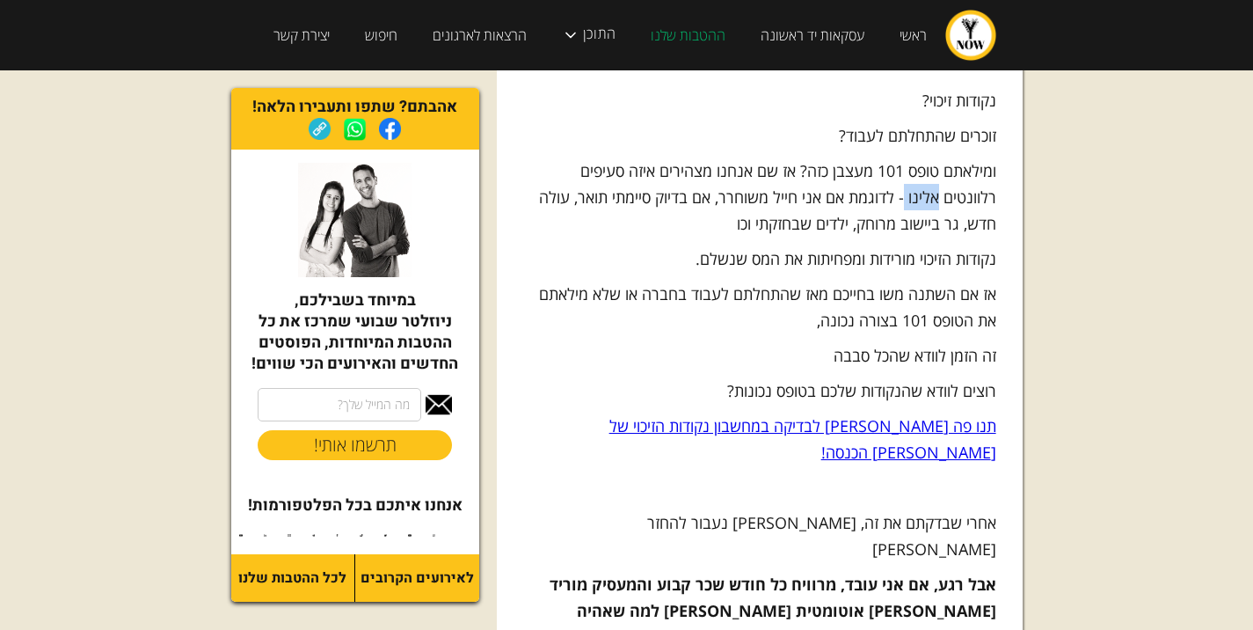
click at [974, 157] on p "ומילאתם טופס 101 מעצבן כזה? אז שם אנחנו מצהירים איזה סעיפים רלוונטים אלינו - לד…" at bounding box center [759, 196] width 473 height 79
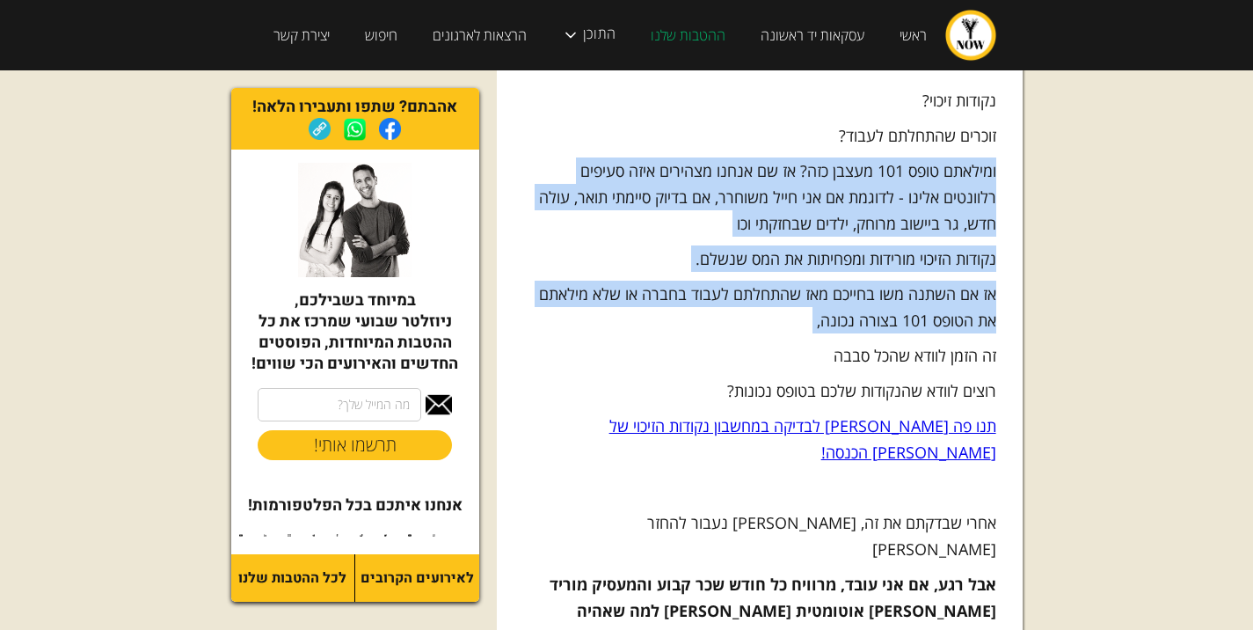
drag, startPoint x: 974, startPoint y: 103, endPoint x: 967, endPoint y: 193, distance: 90.0
click at [967, 193] on div "וואינקים שכירים, להתפקד! במאמר הקרוב תבינו האם יש מצב שמגיע לכם כסף מהמדינה, וא…" at bounding box center [759, 260] width 473 height 3410
click at [877, 245] on p "נקודות הזיכוי מורידות ומפחיתות את המס שנשלם." at bounding box center [759, 258] width 473 height 26
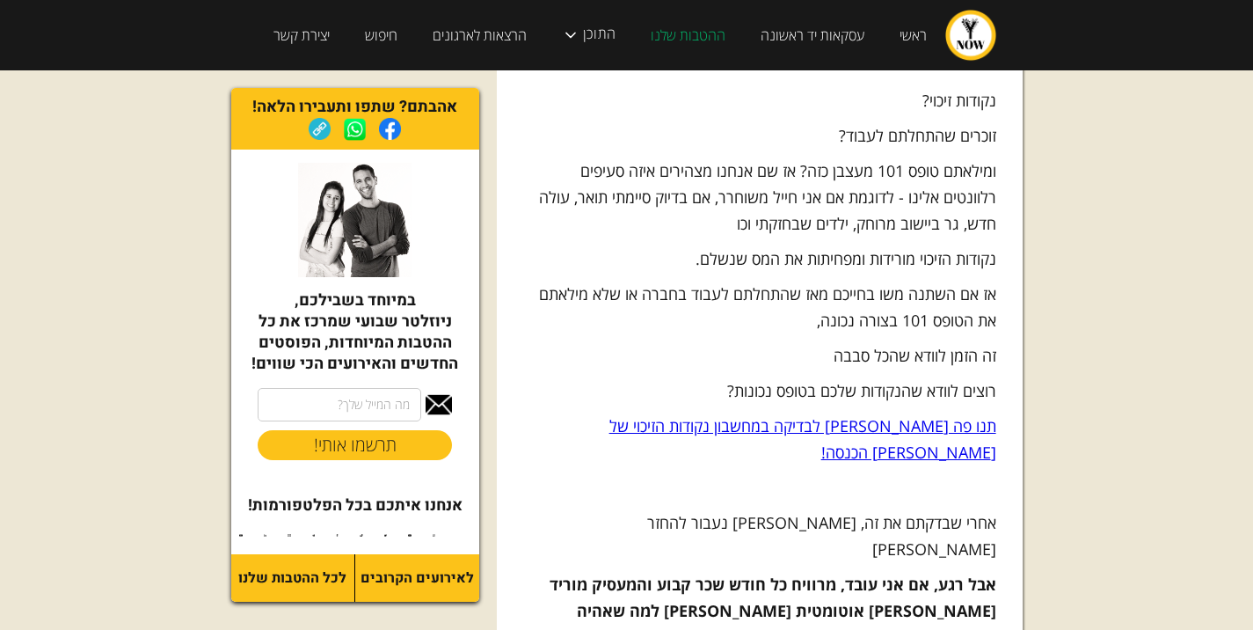
click at [953, 245] on p "נקודות הזיכוי מורידות ומפחיתות את המס שנשלם." at bounding box center [759, 258] width 473 height 26
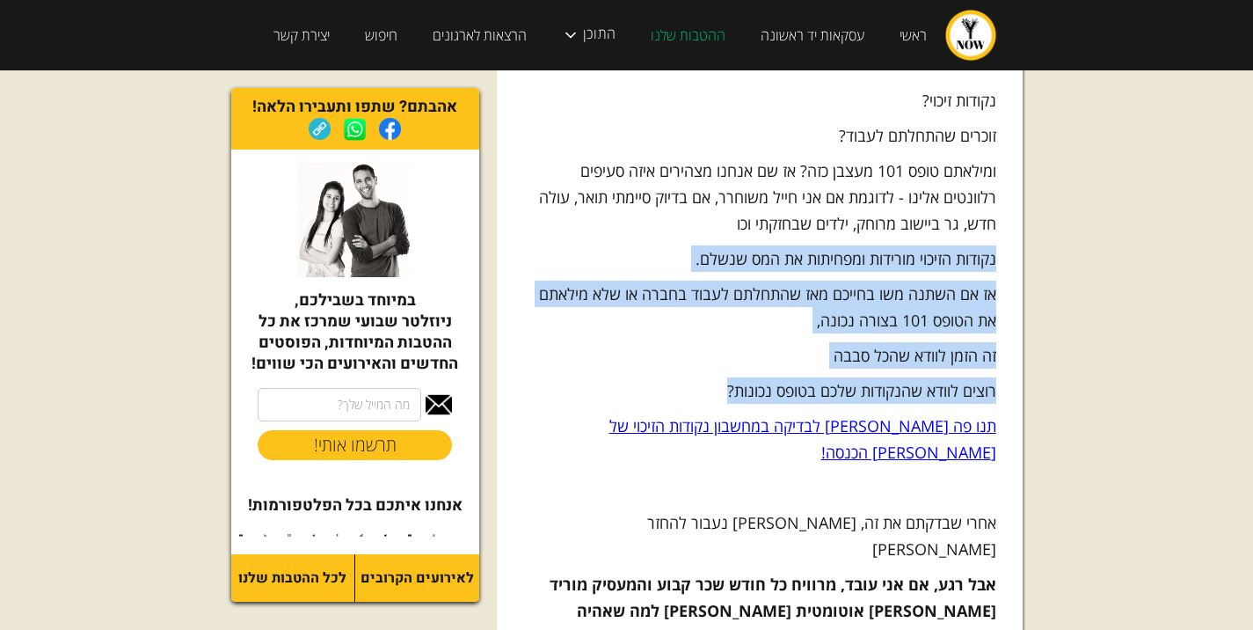
drag, startPoint x: 953, startPoint y: 167, endPoint x: 952, endPoint y: 272, distance: 104.6
click at [952, 272] on div "וואינקים שכירים, להתפקד! במאמר הקרוב תבינו האם יש מצב שמגיע לכם כסף מהמדינה, וא…" at bounding box center [759, 260] width 473 height 3410
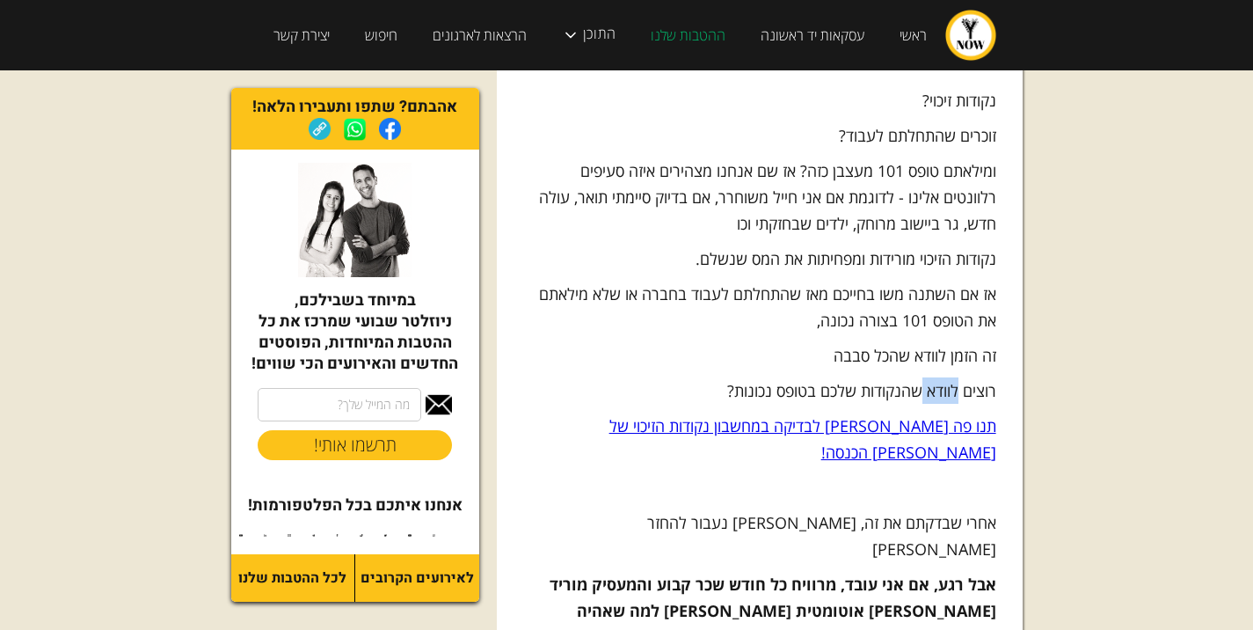
click at [952, 272] on div "וואינקים שכירים, להתפקד! במאמר הקרוב תבינו האם יש מצב שמגיע לכם כסף מהמדינה, וא…" at bounding box center [759, 260] width 473 height 3410
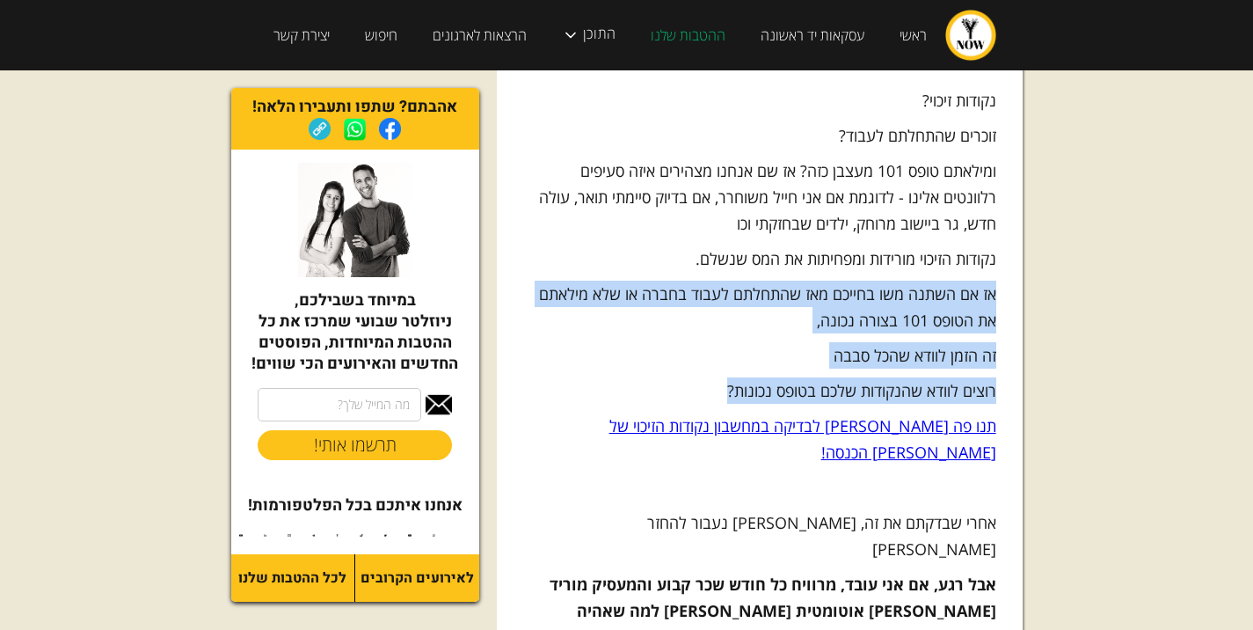
drag, startPoint x: 952, startPoint y: 272, endPoint x: 951, endPoint y: 189, distance: 82.7
click at [951, 189] on div "וואינקים שכירים, להתפקד! במאמר הקרוב תבינו האם יש מצב שמגיע לכם כסף מהמדינה, וא…" at bounding box center [759, 260] width 473 height 3410
click at [950, 280] on p "אז אם השתנה משו בחייכם מאז שהתחלתם לעבוד בחברה או שלא מילאתם את הטופס 101 בצורה…" at bounding box center [759, 306] width 473 height 53
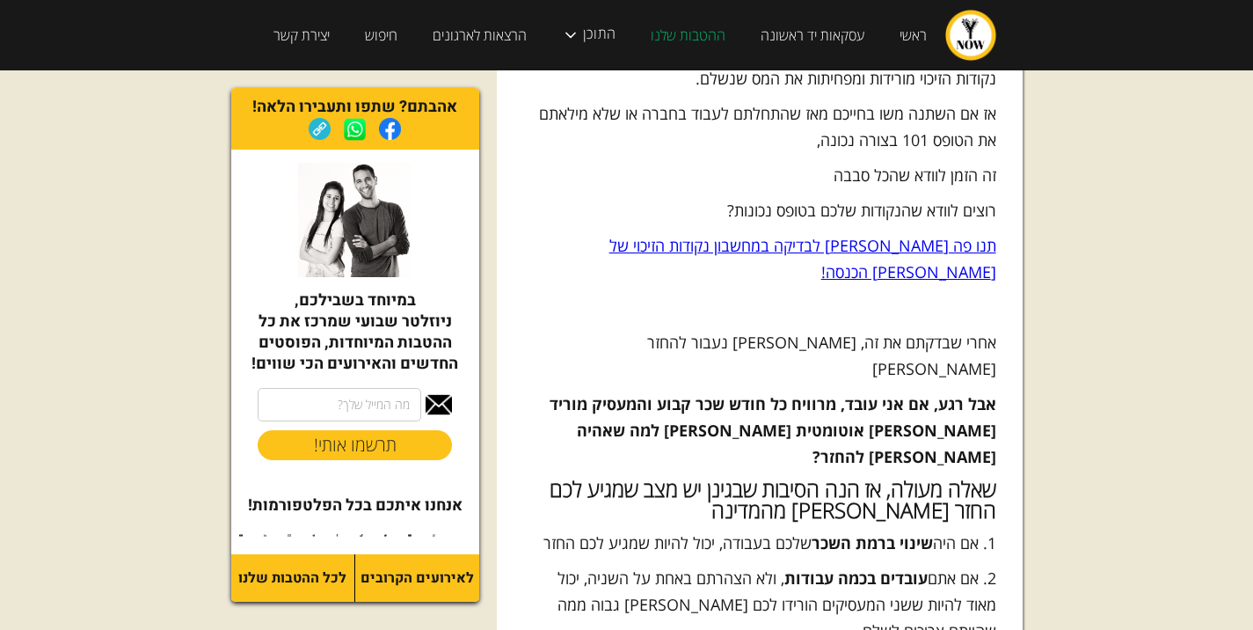
scroll to position [2110, 0]
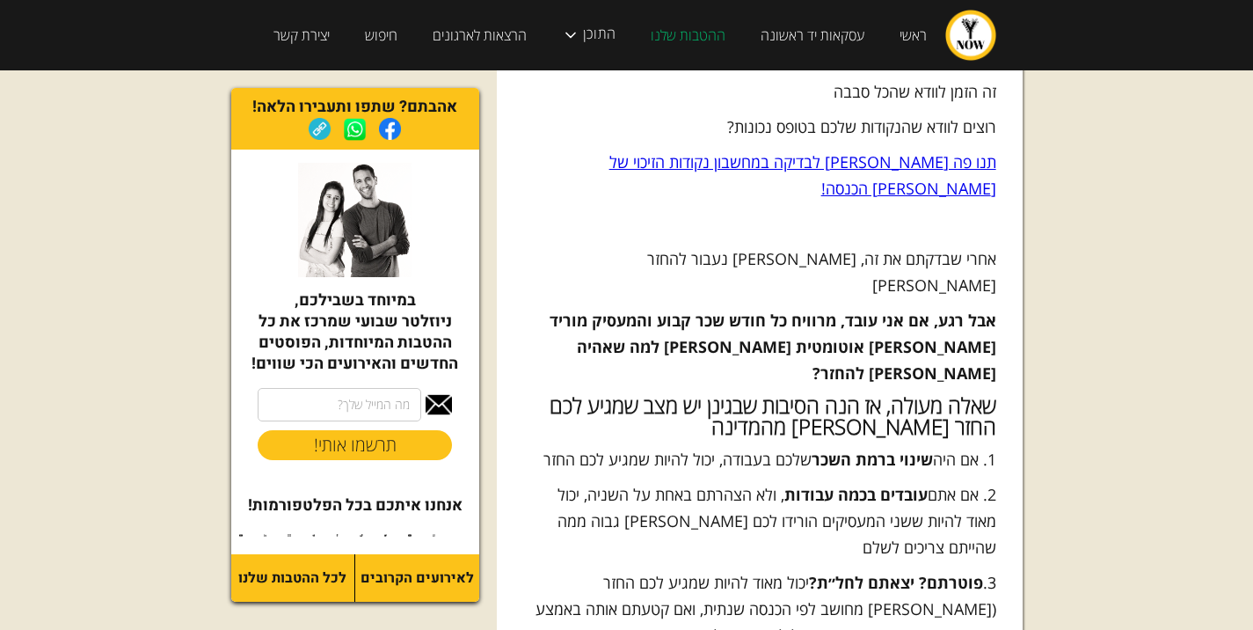
click at [963, 245] on p "אחרי שבדקתם את זה, בואו נעבור להחזר מס" at bounding box center [759, 271] width 473 height 53
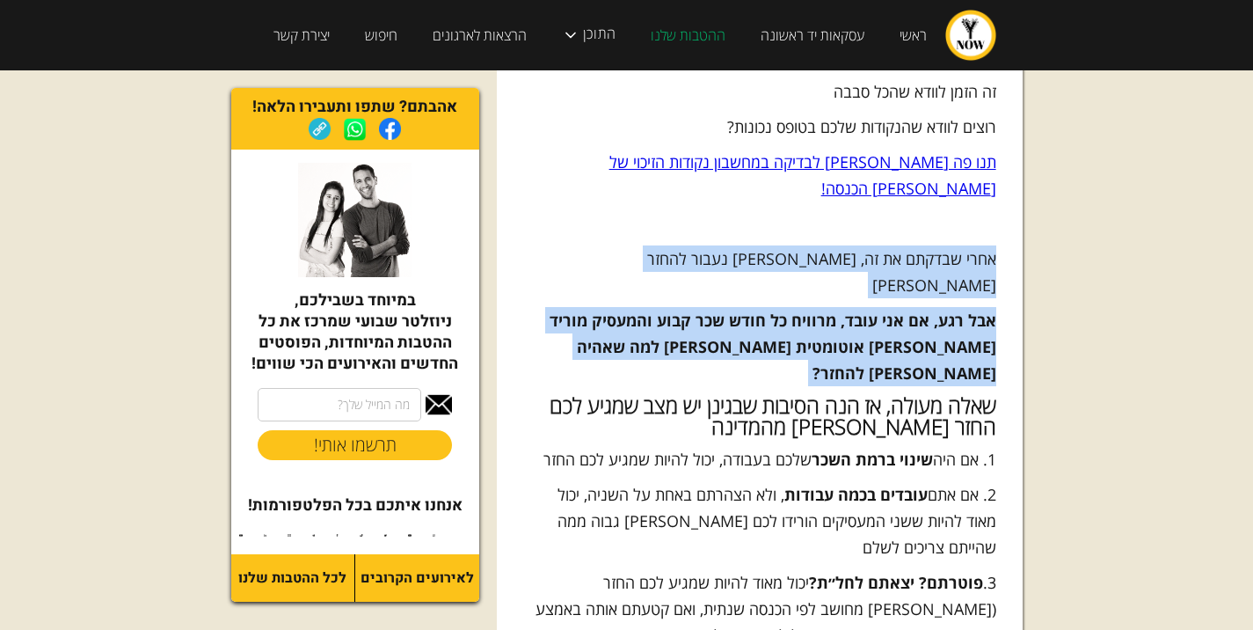
drag, startPoint x: 963, startPoint y: 145, endPoint x: 964, endPoint y: 181, distance: 36.1
click at [964, 307] on p "אבל רגע, אם אני עובד, מרוויח כל חודש שכר קבוע והמעסיק מוריד לי אוטומטית מס למה …" at bounding box center [759, 346] width 473 height 79
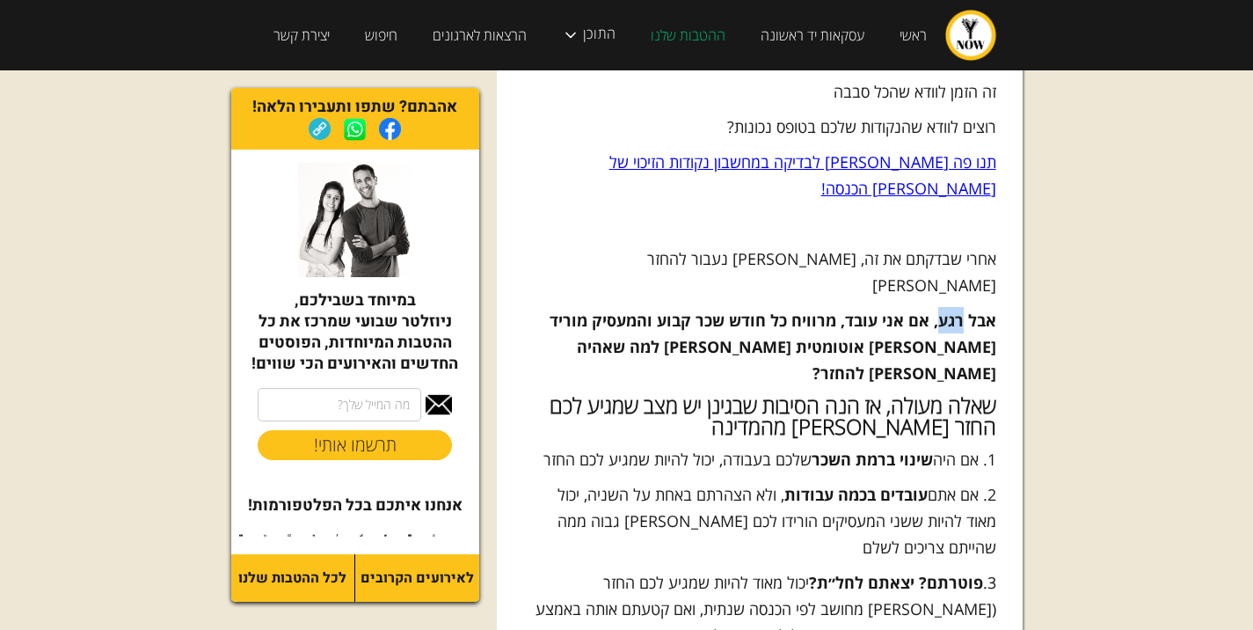
click at [964, 307] on p "אבל רגע, אם אני עובד, מרוויח כל חודש שכר קבוע והמעסיק מוריד לי אוטומטית מס למה …" at bounding box center [759, 346] width 473 height 79
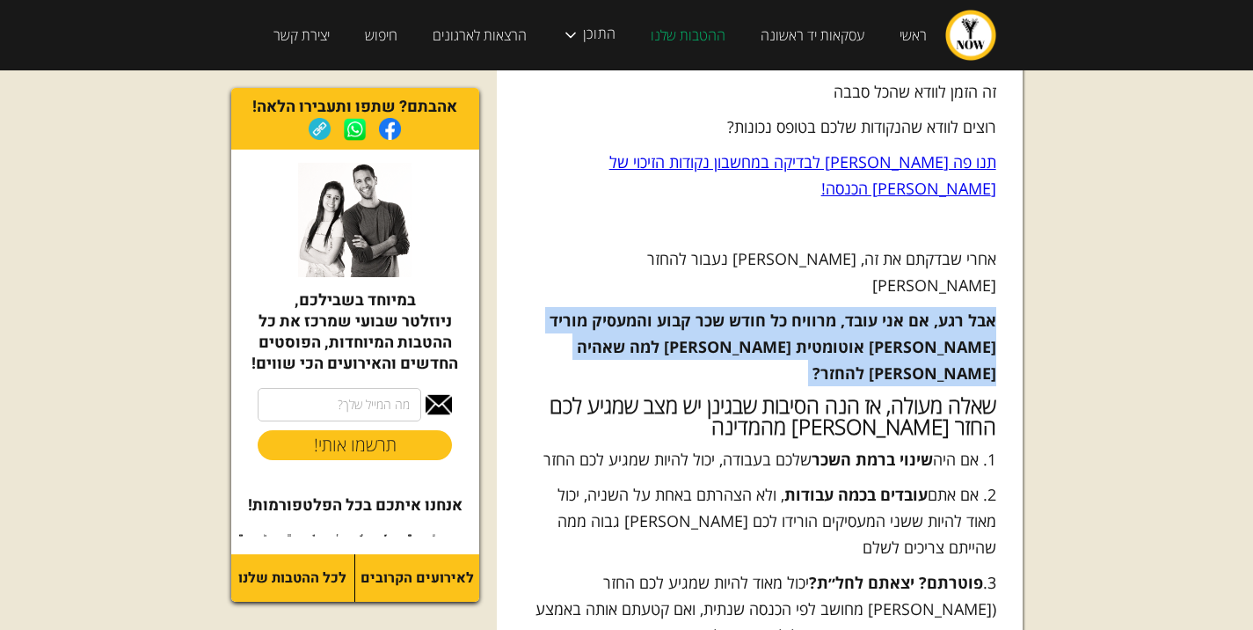
click at [964, 307] on p "אבל רגע, אם אני עובד, מרוויח כל חודש שכר קבוע והמעסיק מוריד לי אוטומטית מס למה …" at bounding box center [759, 346] width 473 height 79
click at [964, 310] on strong "אבל רגע, אם אני עובד, מרוויח כל חודש שכר קבוע והמעסיק מוריד לי אוטומטית מס למה …" at bounding box center [773, 347] width 447 height 74
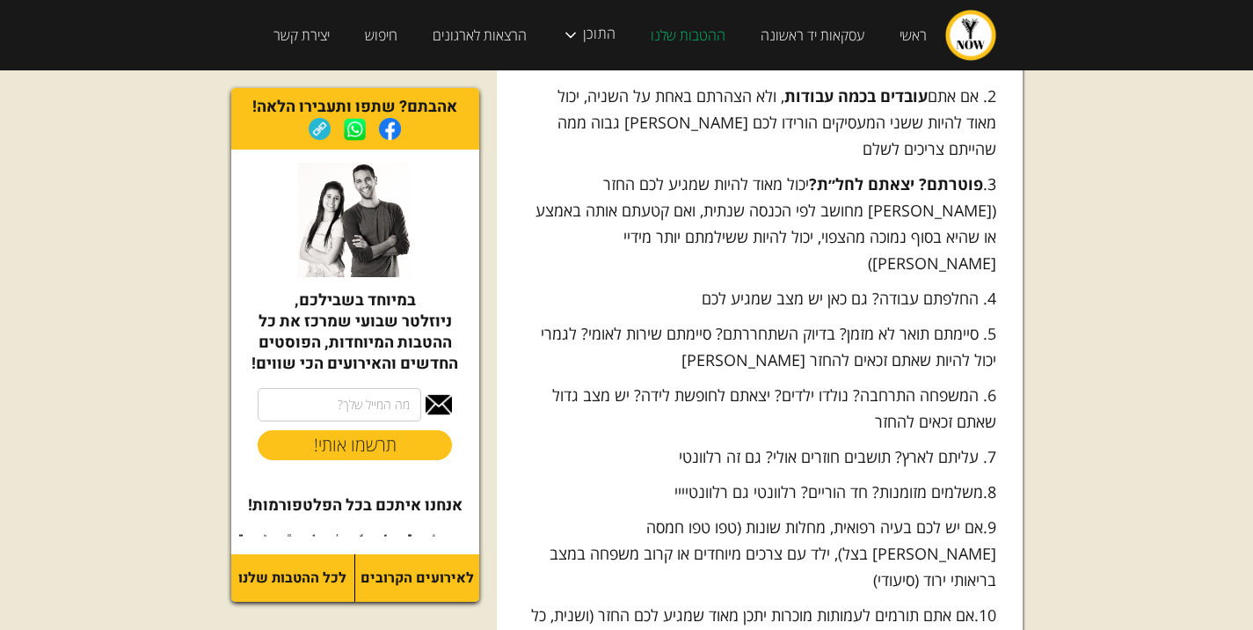
scroll to position [2550, 0]
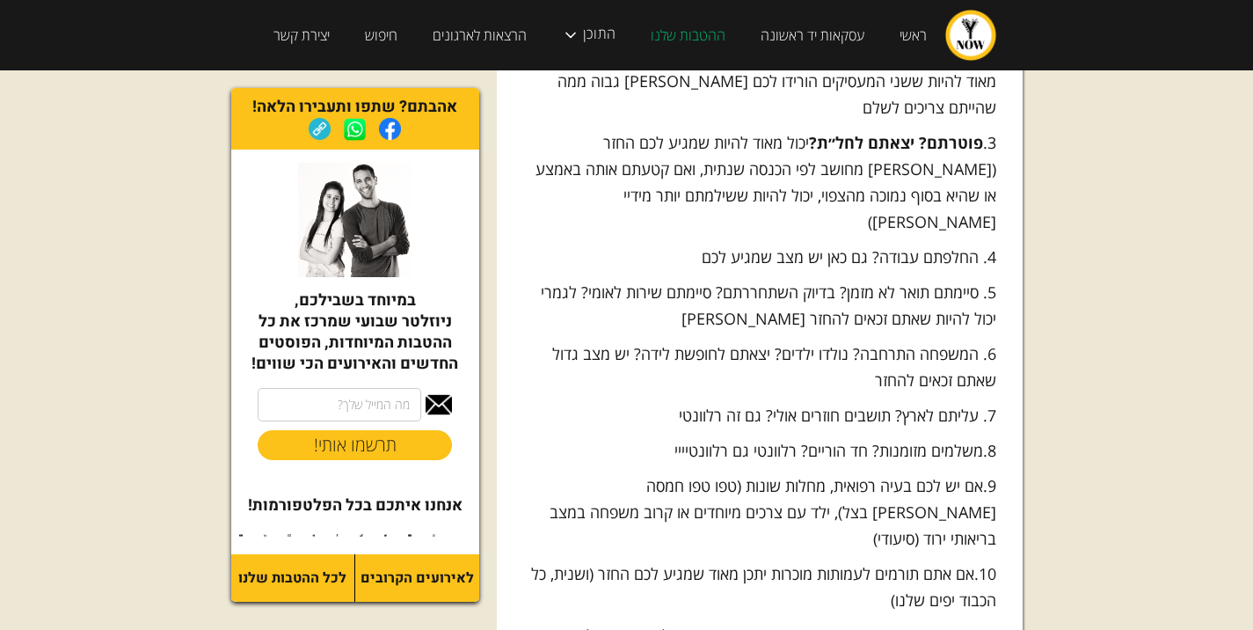
click at [968, 340] on p "6. המשפחה התרחבה? נולדו ילדים? יצאתם לחופשת לידה? יש מצב גדול שאתם זכאים להחזר" at bounding box center [759, 366] width 473 height 53
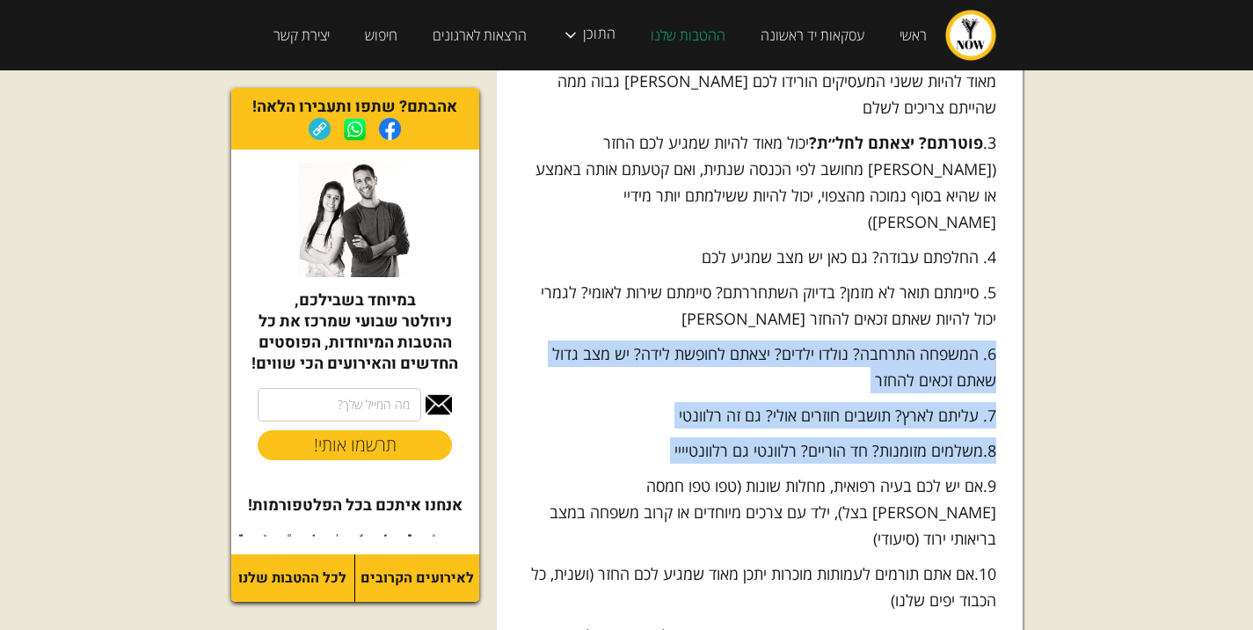
drag, startPoint x: 968, startPoint y: 142, endPoint x: 965, endPoint y: 223, distance: 81.8
click at [965, 437] on p "8.משלמים מזומנות? חד הוריים? רלוונטי גם רלוונטיייי" at bounding box center [759, 450] width 473 height 26
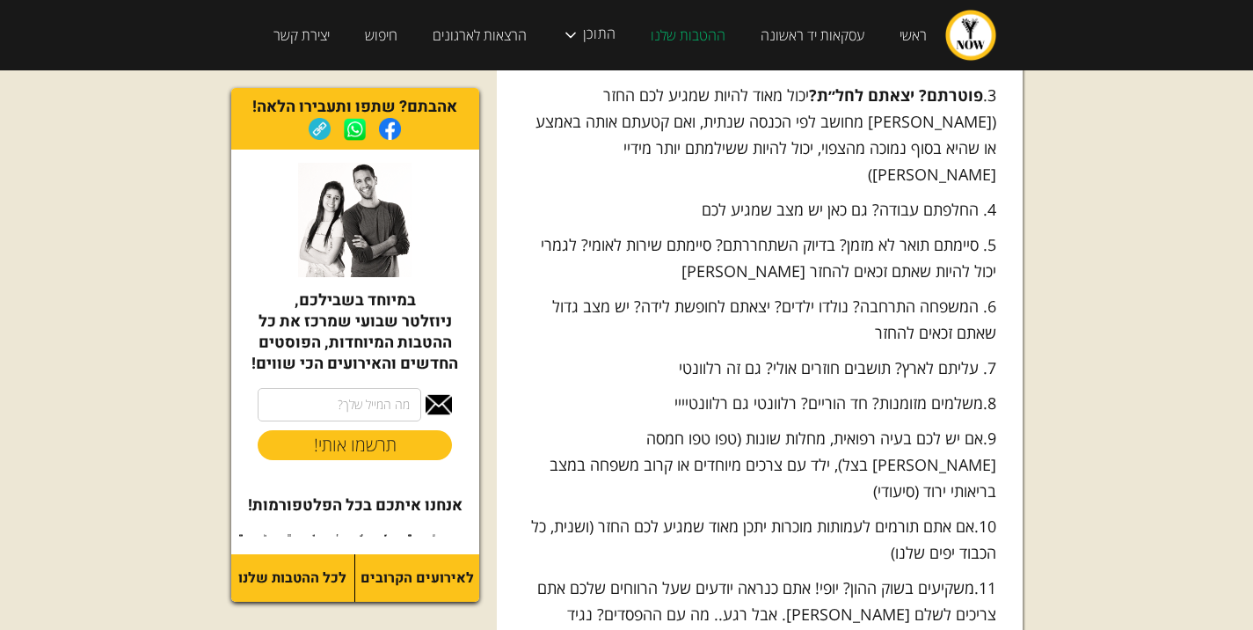
scroll to position [2638, 0]
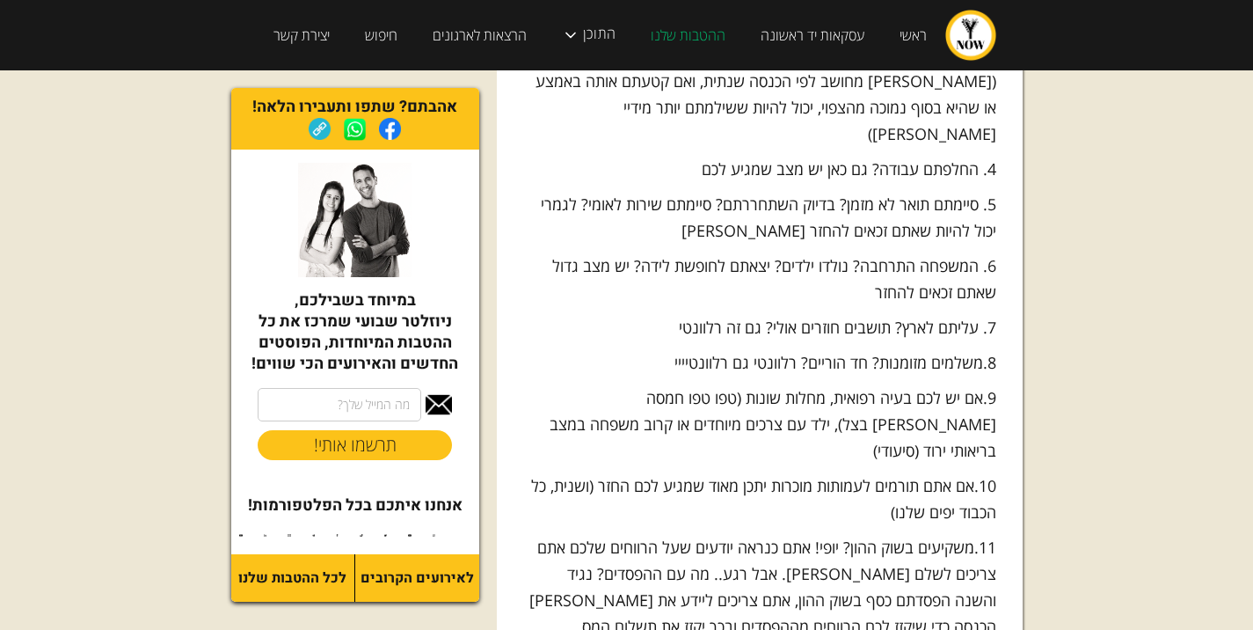
click at [939, 534] on p "11.משקיעים בשוק ההון? יופי! אתם כנראה יודעים שעל הרווחים שלכם אתם צריכים לשלם מ…" at bounding box center [759, 587] width 473 height 106
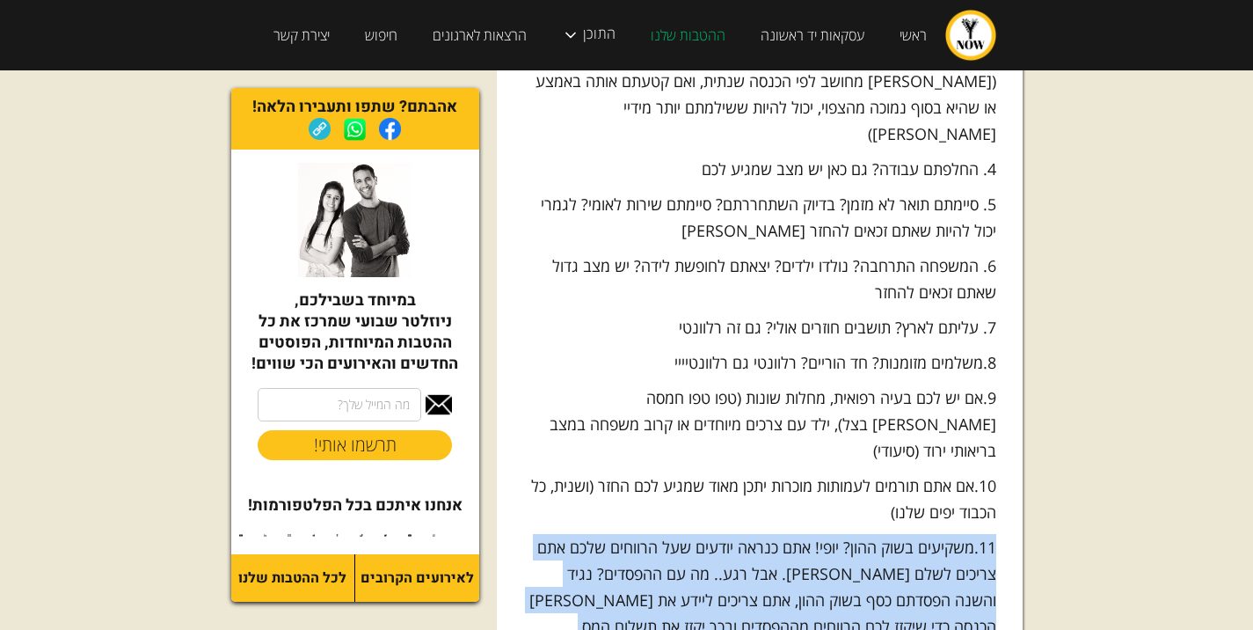
drag, startPoint x: 939, startPoint y: 309, endPoint x: 934, endPoint y: 283, distance: 26.0
click at [934, 534] on p "11.משקיעים בשוק ההון? יופי! אתם כנראה יודעים שעל הרווחים שלכם אתם צריכים לשלם מ…" at bounding box center [759, 587] width 473 height 106
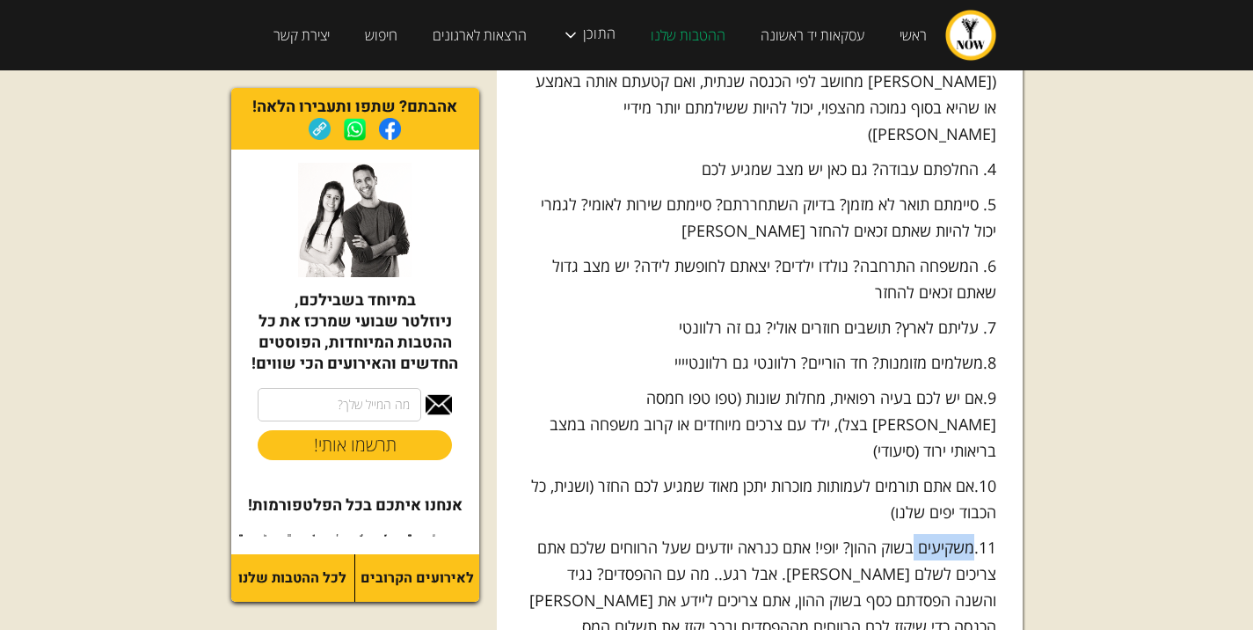
click at [934, 534] on p "11.משקיעים בשוק ההון? יופי! אתם כנראה יודעים שעל הרווחים שלכם אתם צריכים לשלם מ…" at bounding box center [759, 587] width 473 height 106
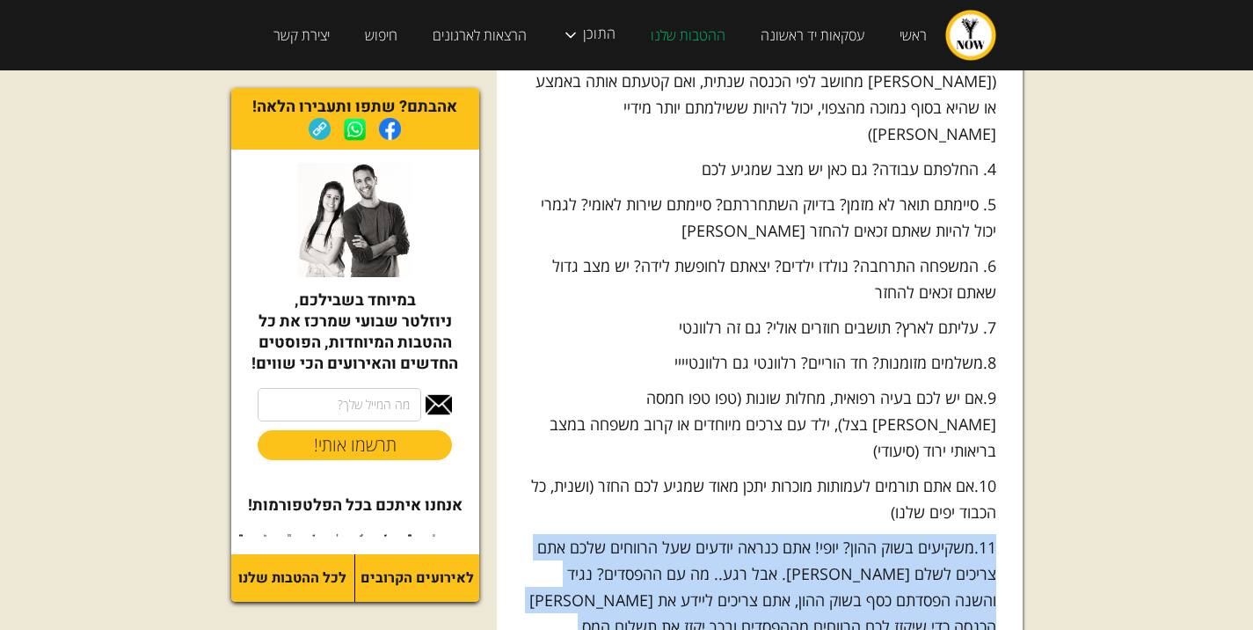
click at [934, 534] on p "11.משקיעים בשוק ההון? יופי! אתם כנראה יודעים שעל הרווחים שלכם אתם צריכים לשלם מ…" at bounding box center [759, 587] width 473 height 106
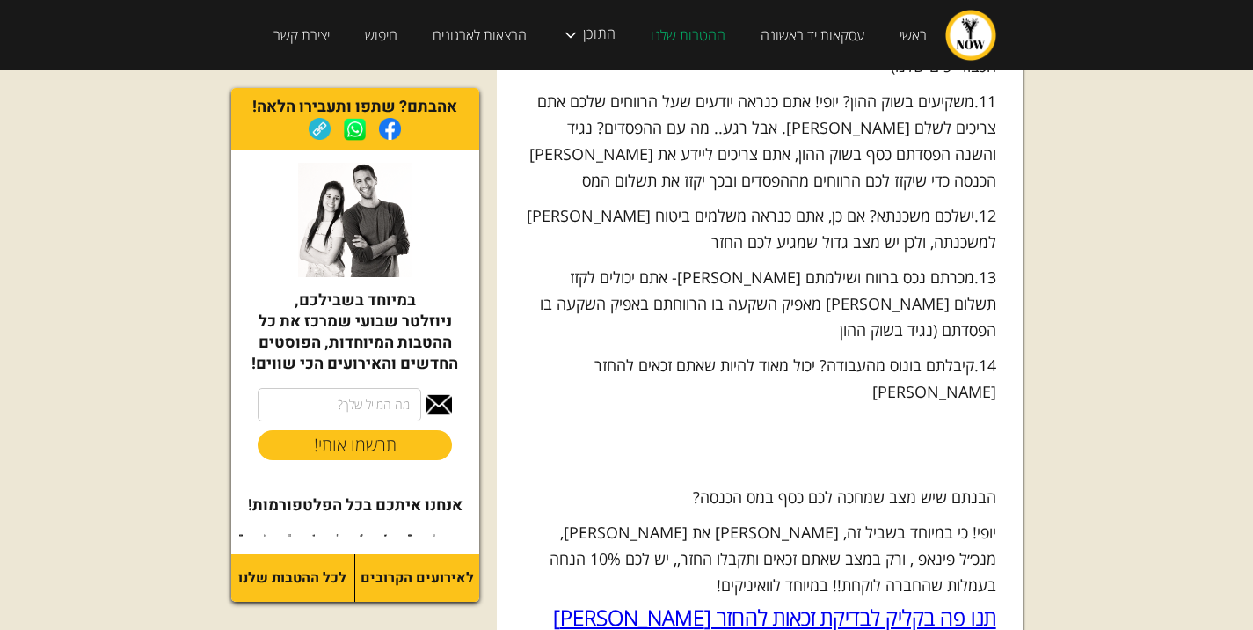
scroll to position [3341, 0]
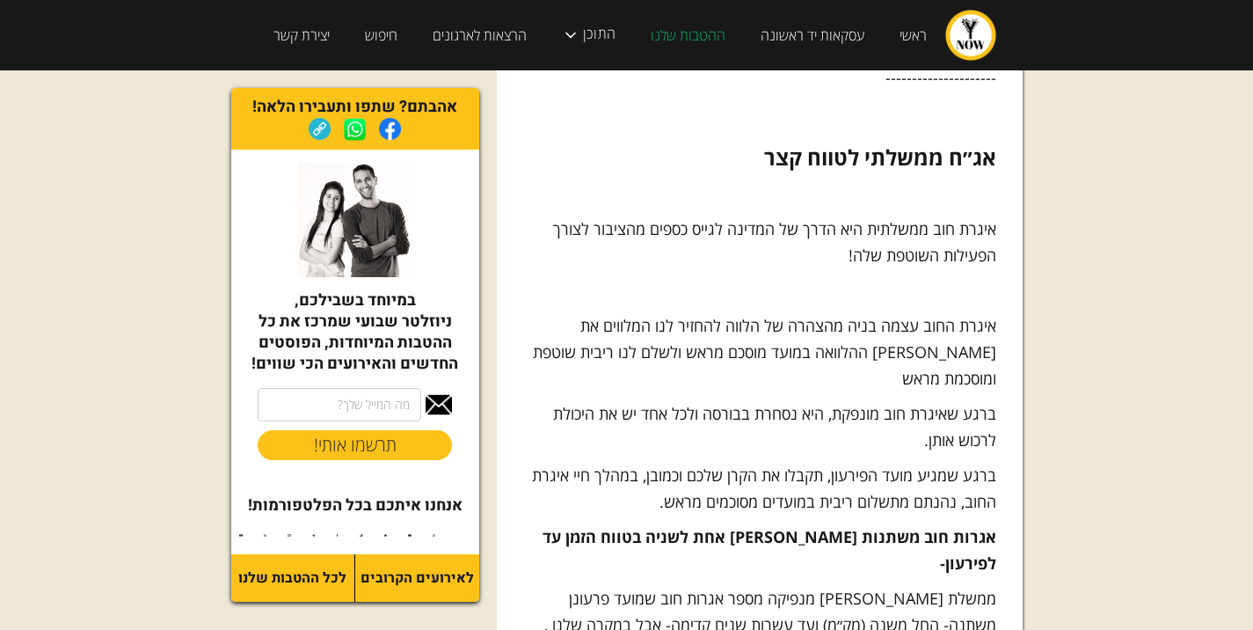
scroll to position [5979, 0]
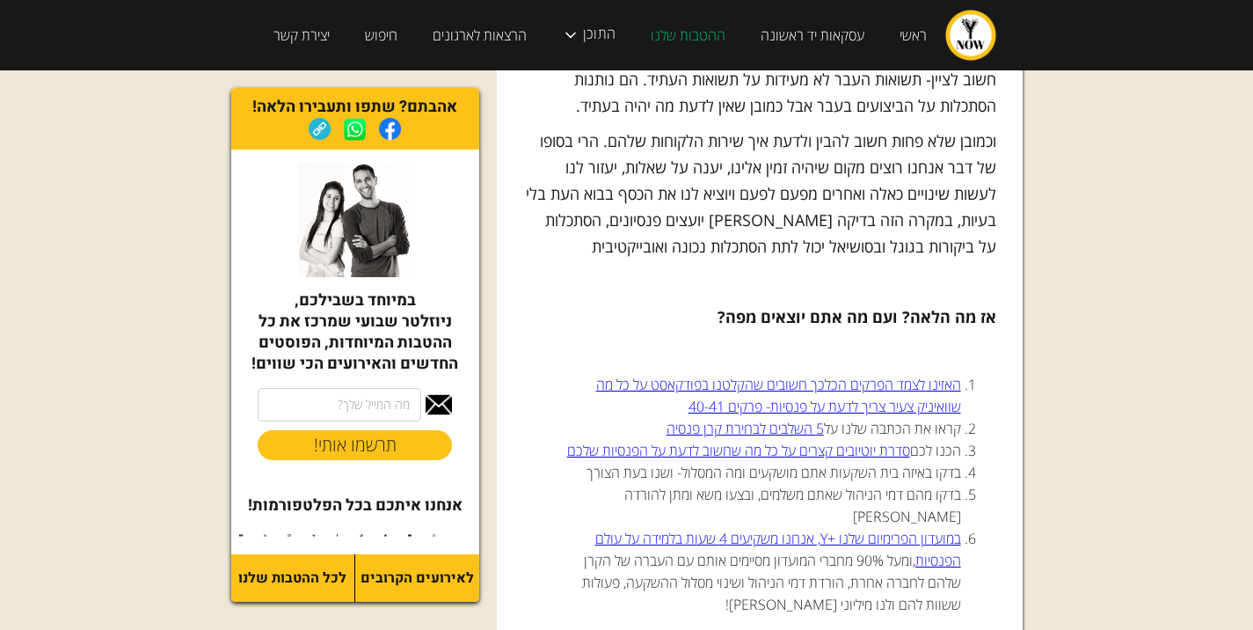
scroll to position [4309, 0]
